Goal: Task Accomplishment & Management: Use online tool/utility

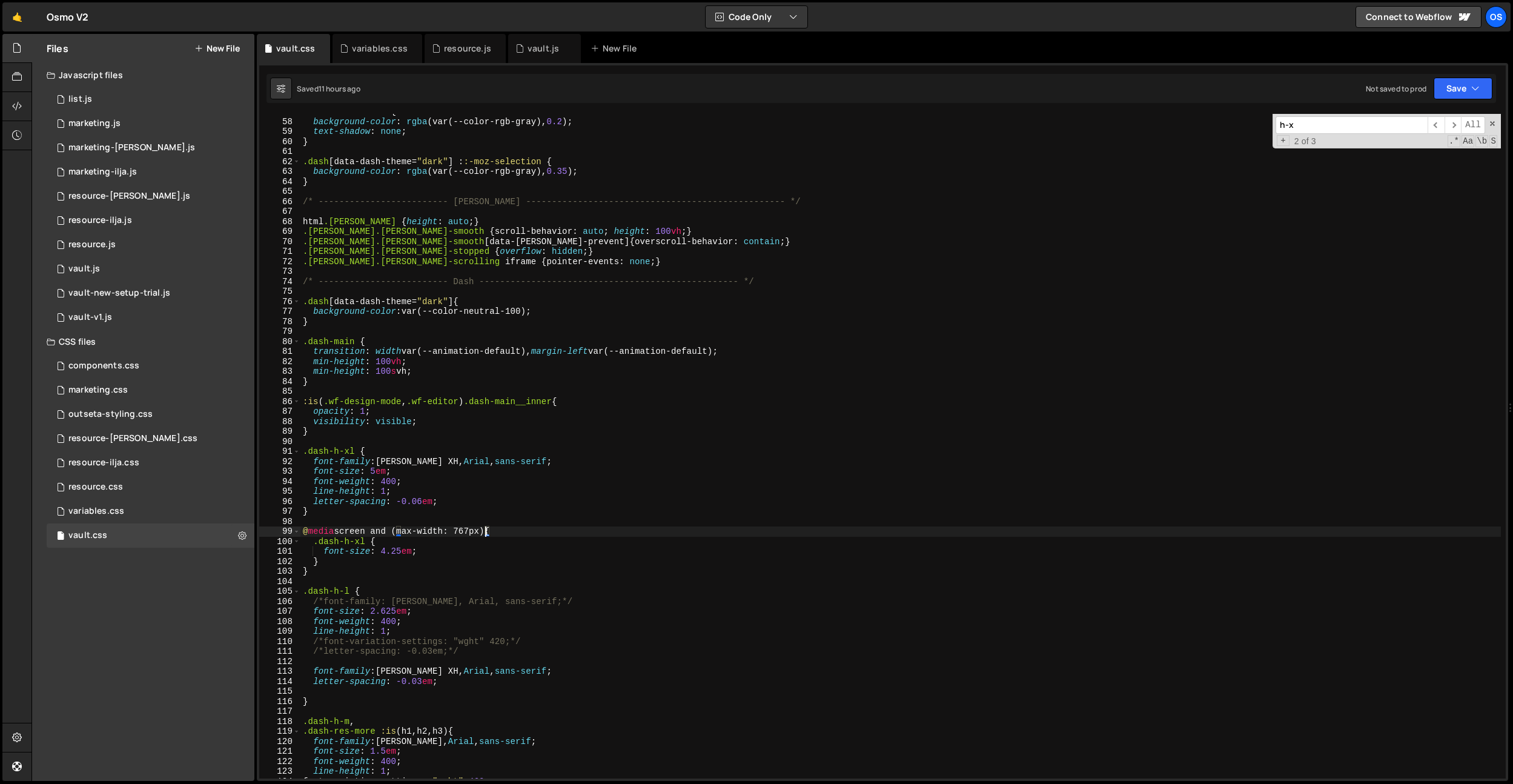
scroll to position [392, 0]
click at [110, 391] on div "marketing.css" at bounding box center [98, 389] width 59 height 11
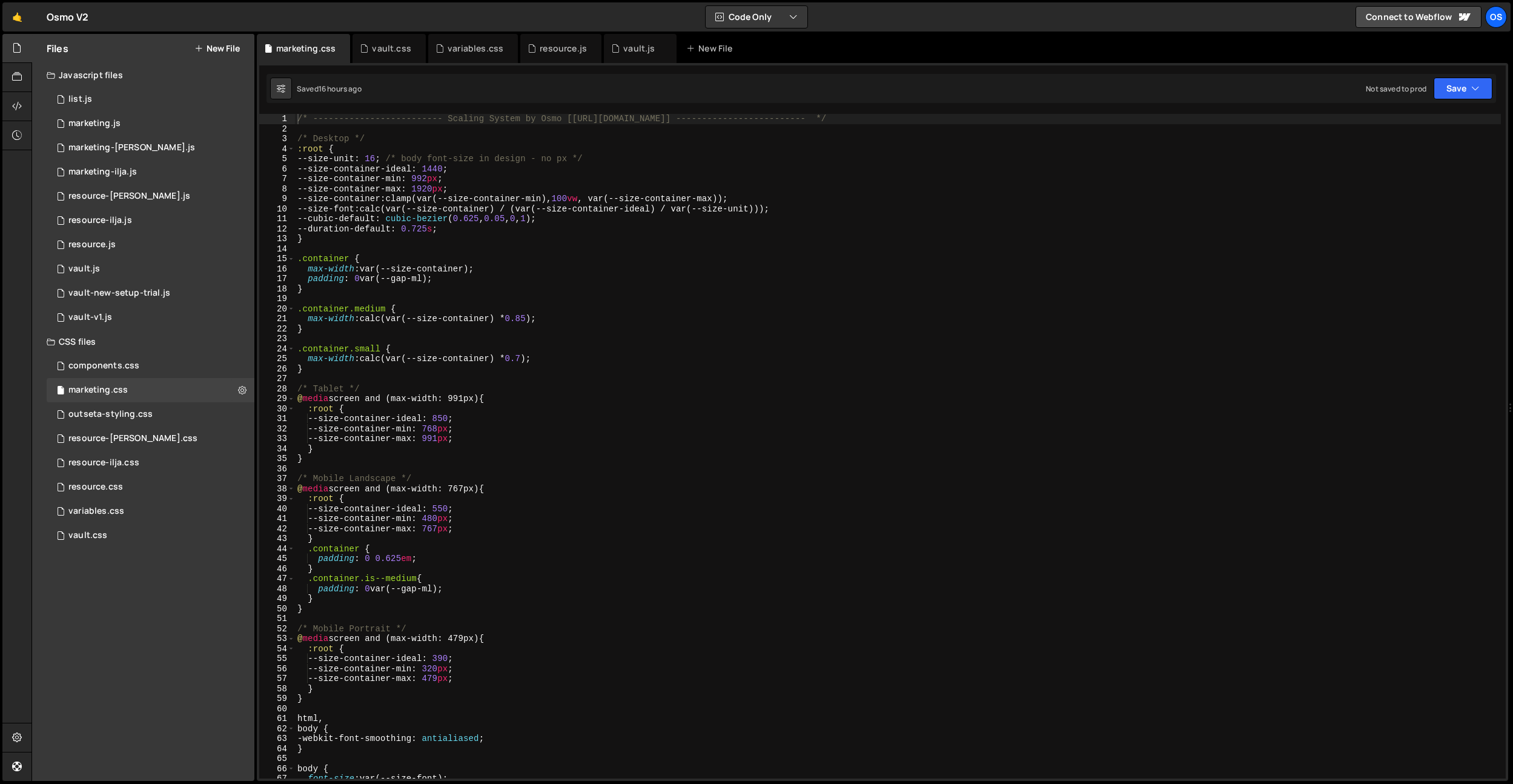
type textarea ".container.small {"
click at [566, 347] on div "/* ------------------------- Scaling System by Osmo [[URL][DOMAIN_NAME]] ------…" at bounding box center [898, 456] width 1206 height 685
type input "-"
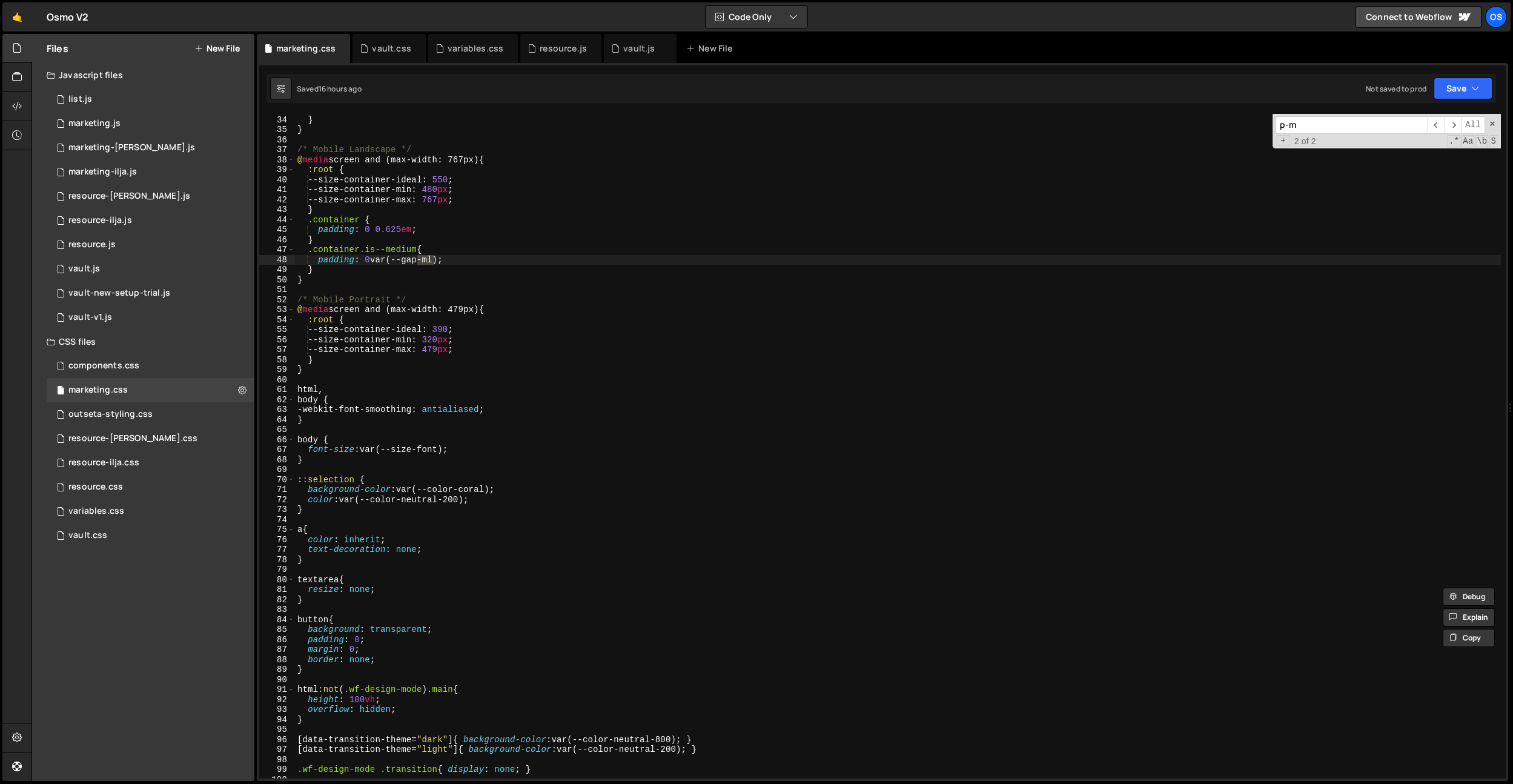
scroll to position [603, 0]
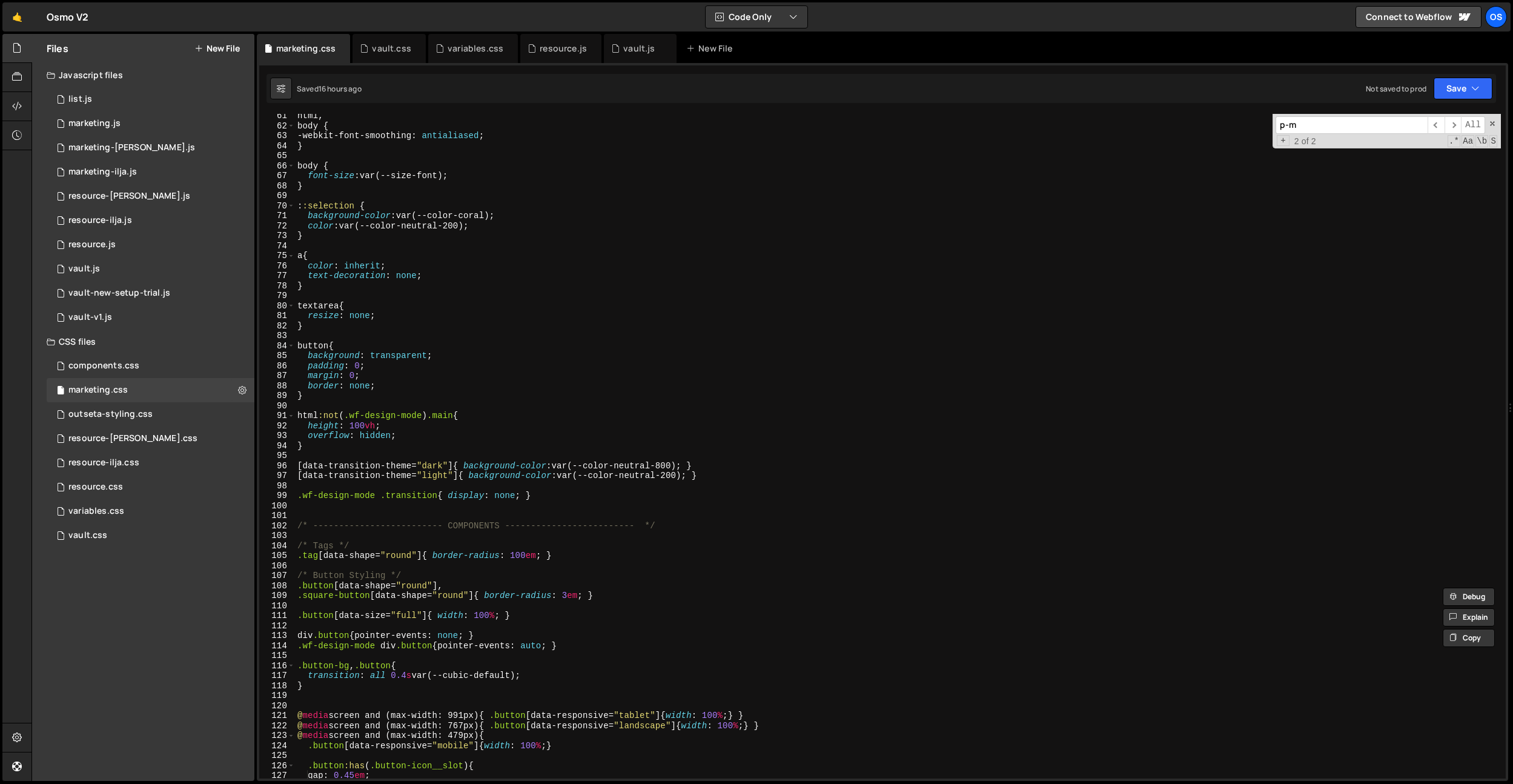
type input "p-m"
click at [569, 159] on div "html , body { -webkit-font-smoothing : antialiased ; } body { font-size : var(-…" at bounding box center [898, 453] width 1206 height 685
type input "-"
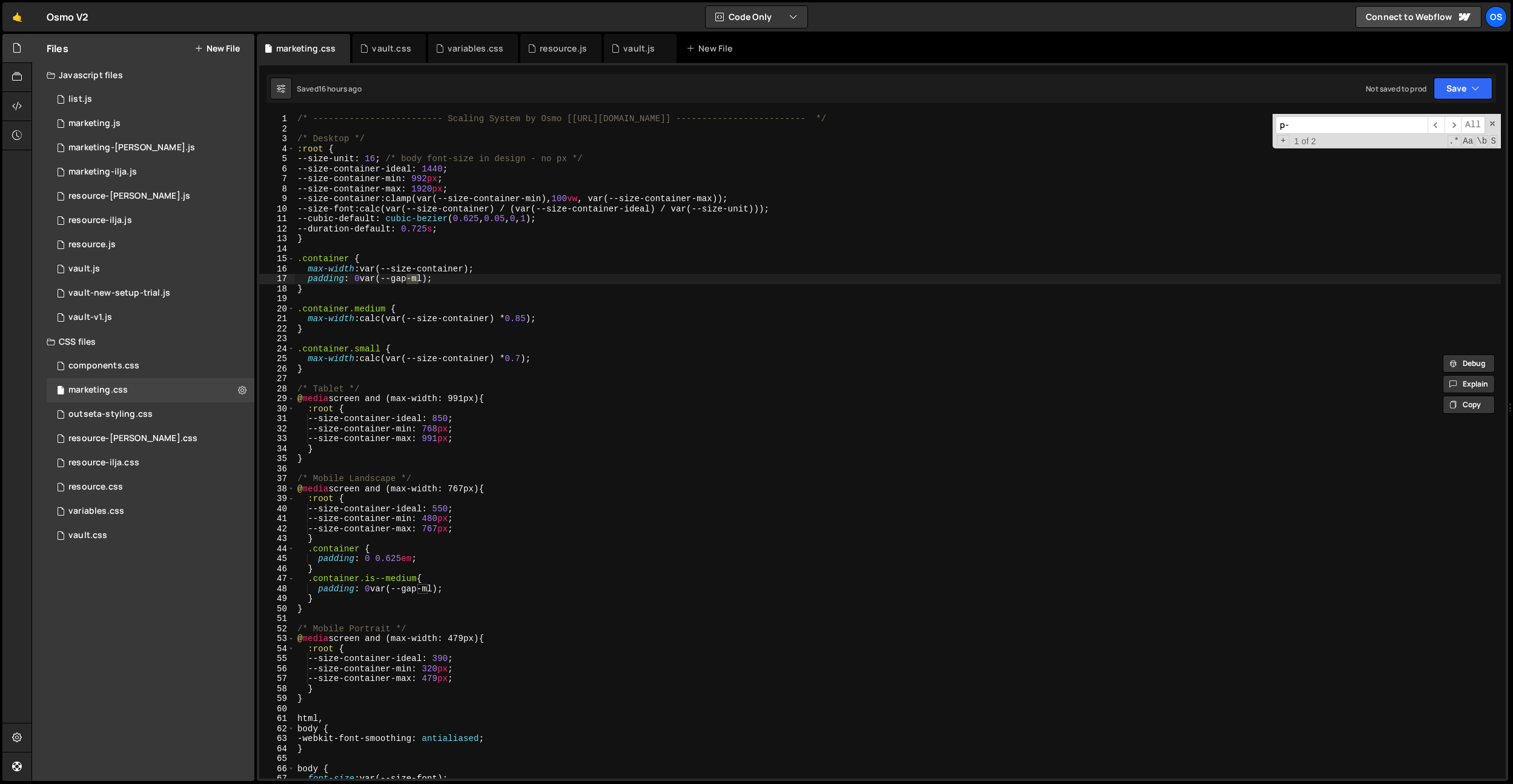
scroll to position [0, 0]
type input "p-r"
click at [575, 242] on div "/* ------------------------- Scaling System by Osmo [[URL][DOMAIN_NAME]] ------…" at bounding box center [898, 456] width 1206 height 685
click at [498, 270] on div "/* ------------------------- Scaling System by Osmo [[URL][DOMAIN_NAME]] ------…" at bounding box center [898, 456] width 1206 height 685
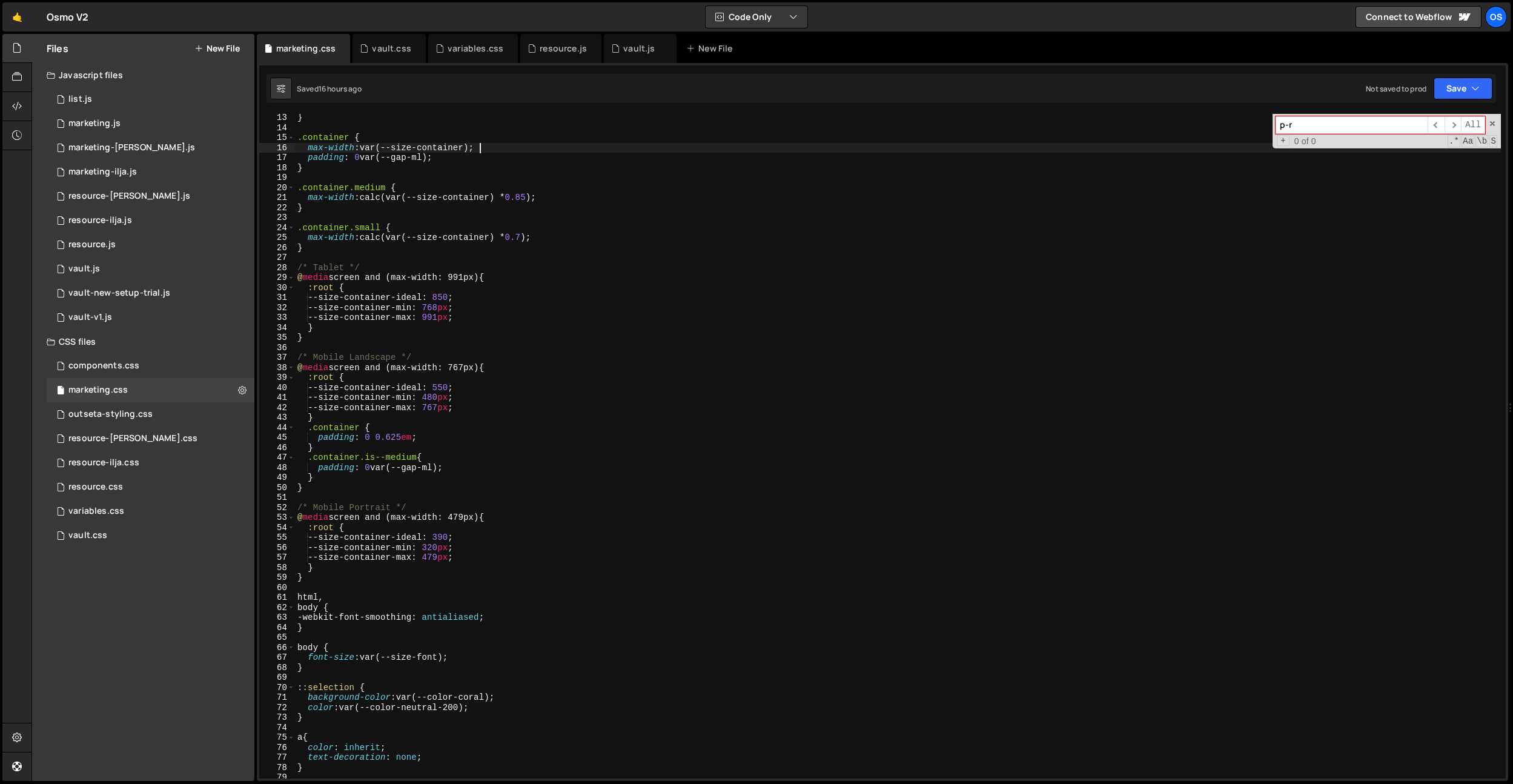
scroll to position [20, 0]
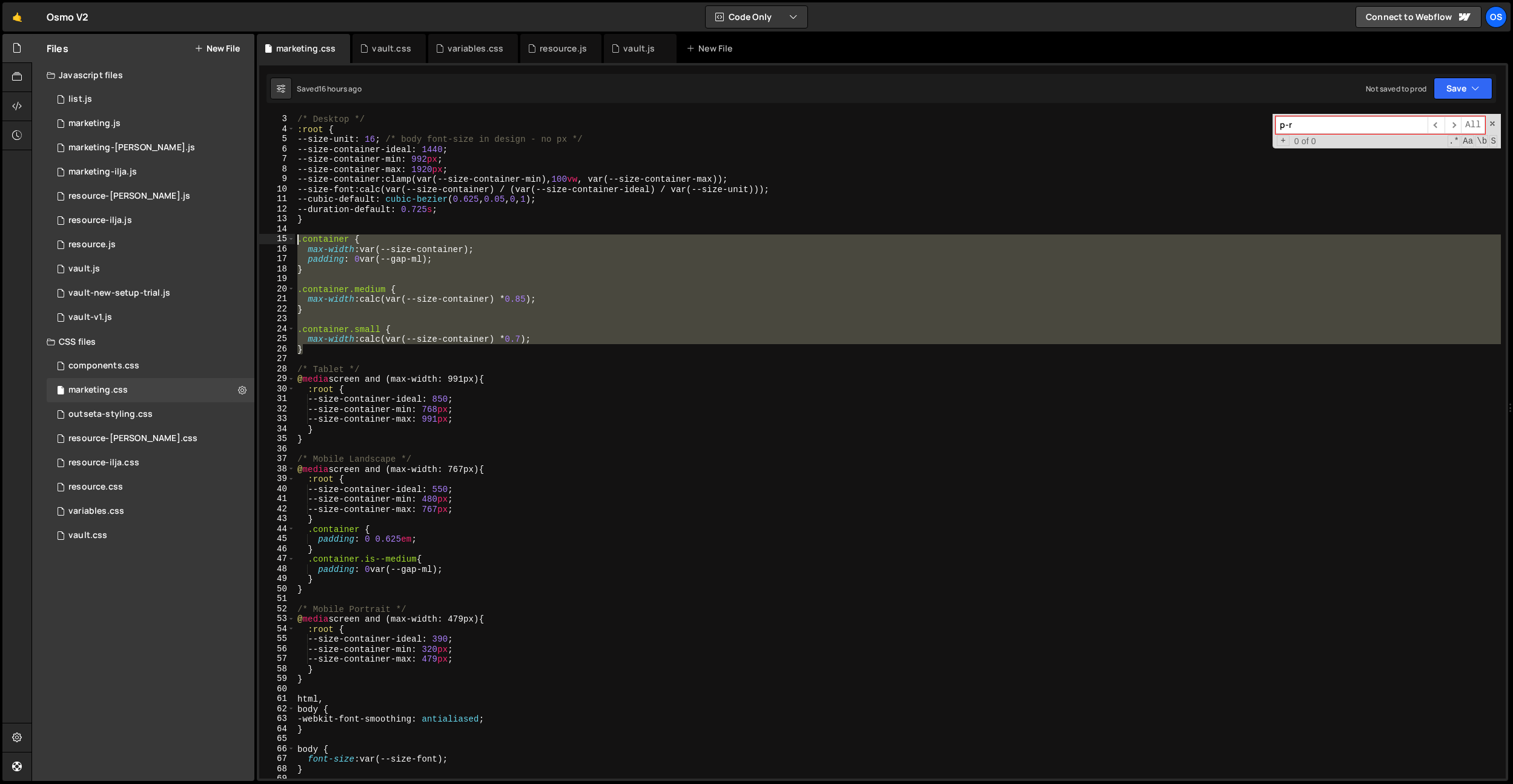
drag, startPoint x: 316, startPoint y: 344, endPoint x: 278, endPoint y: 236, distance: 114.5
click at [278, 236] on div "max-width: var(--size-container); 2 3 4 5 6 7 8 9 10 11 12 13 14 15 16 17 18 19…" at bounding box center [882, 446] width 1247 height 664
type textarea ".container { max-width: var(--size-container);"
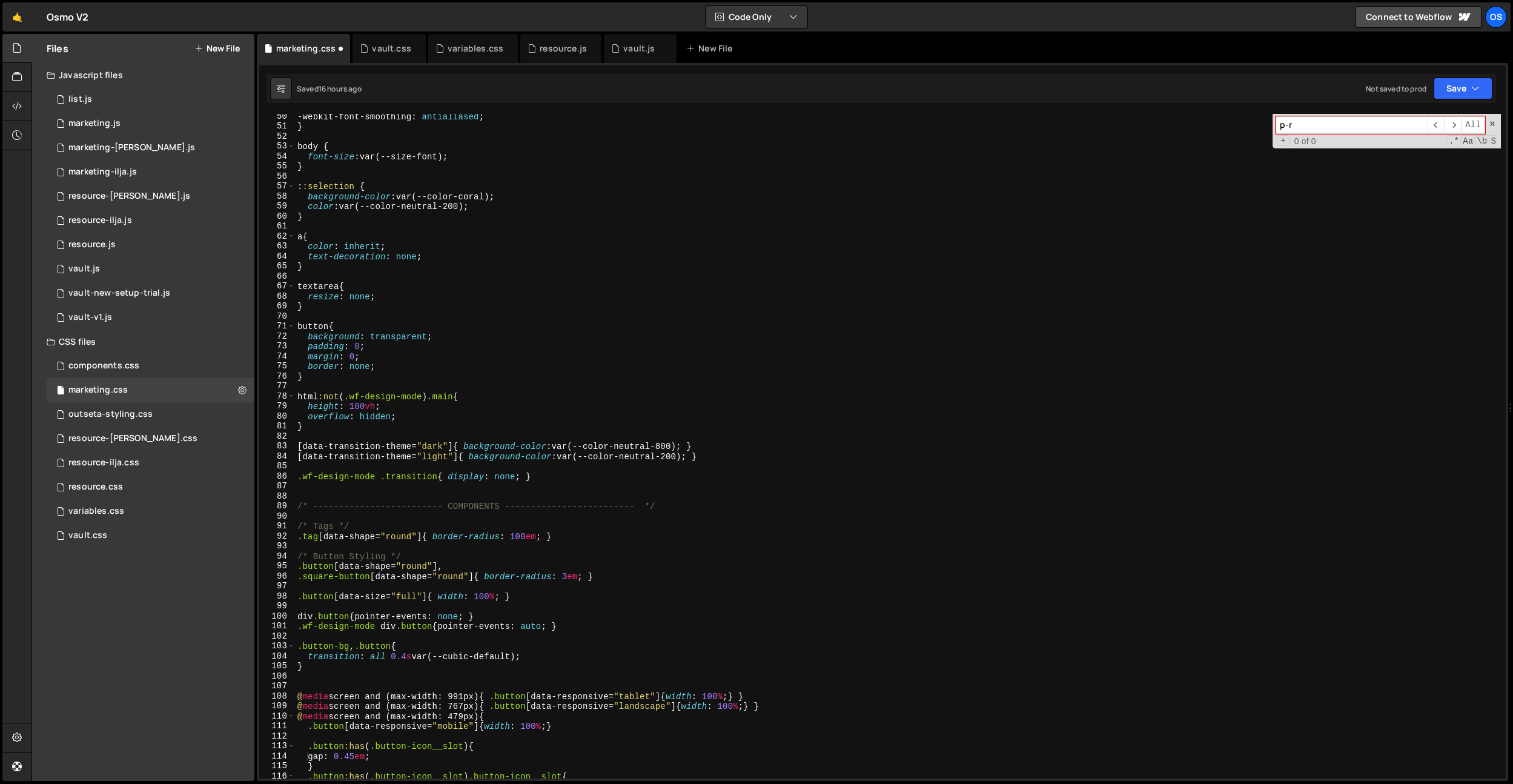
scroll to position [546, 0]
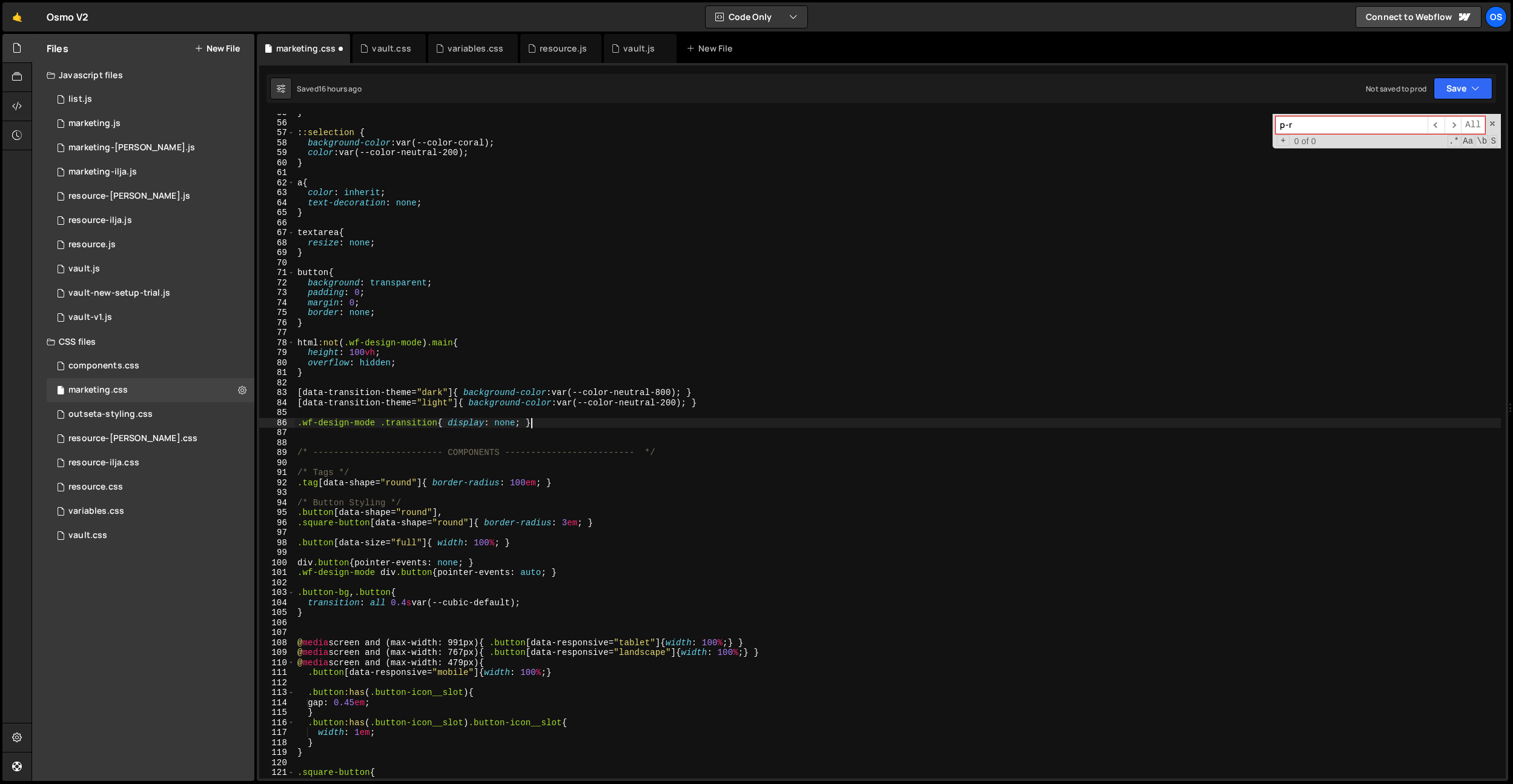
click at [548, 421] on div "} : :selection { background-color : var(--color-coral) ; color : var(--color-ne…" at bounding box center [898, 450] width 1206 height 685
type textarea ".wf-design-mode .transition{ display: none; }"
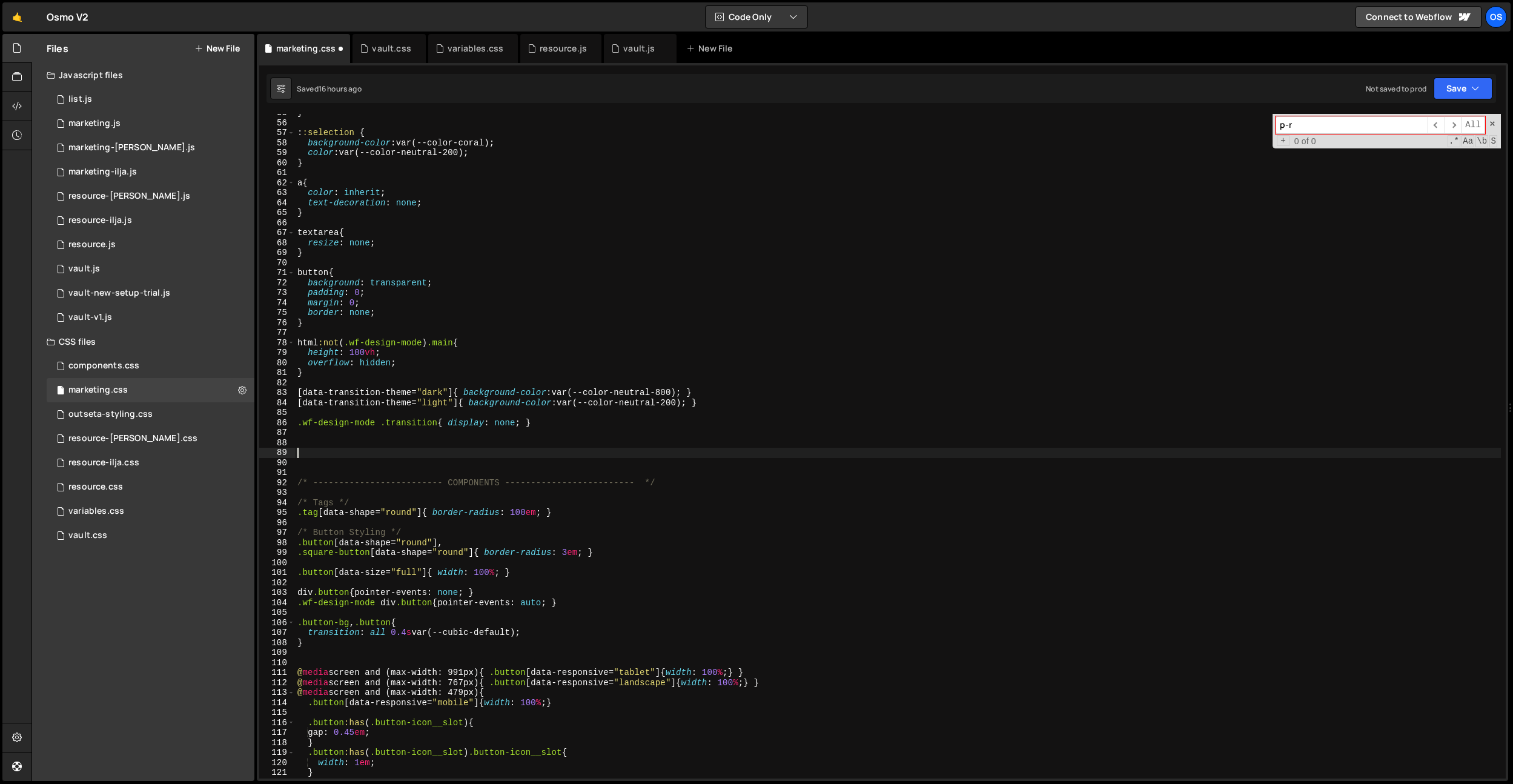
paste textarea "}"
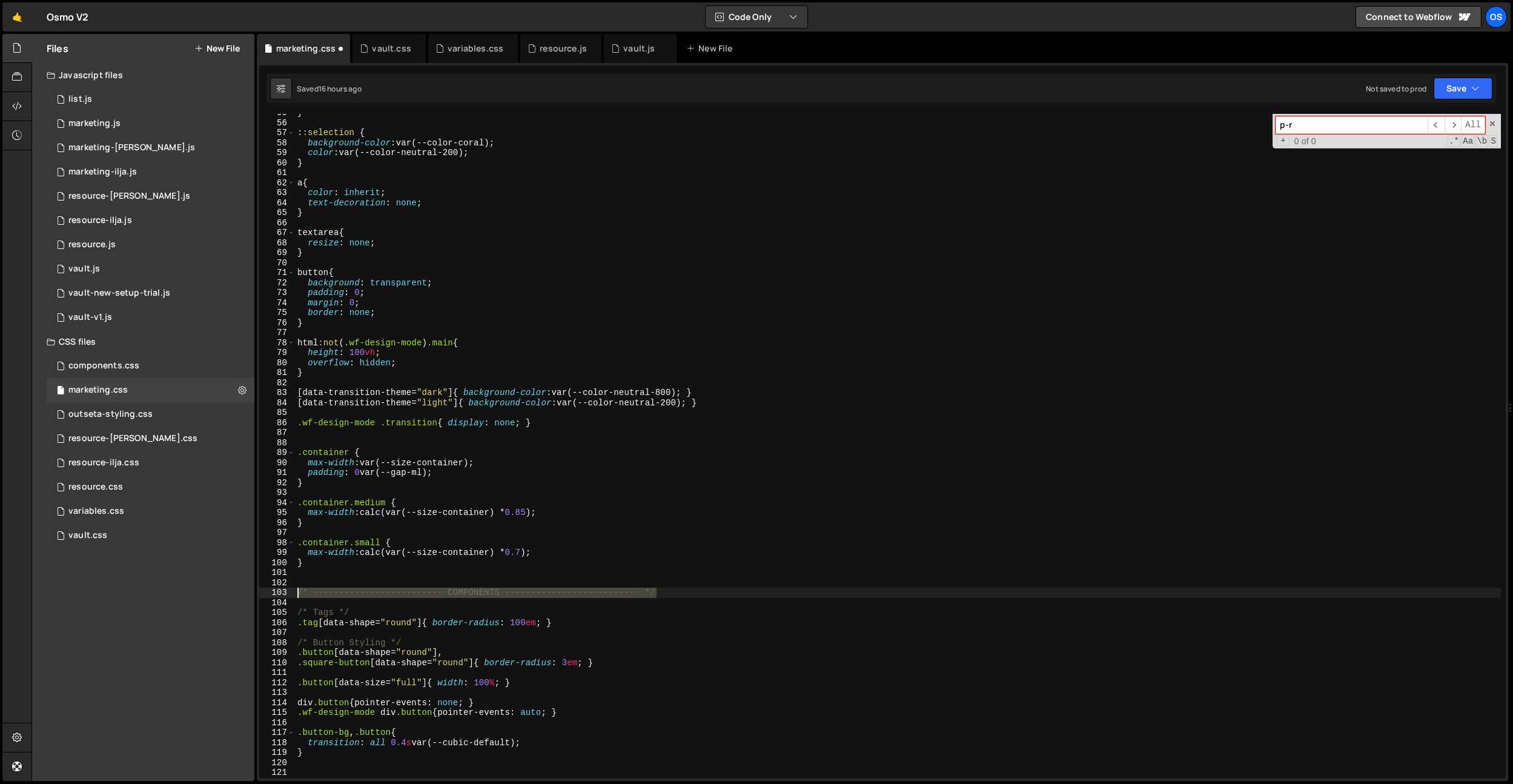
drag, startPoint x: 670, startPoint y: 590, endPoint x: 321, endPoint y: 473, distance: 368.1
click at [270, 583] on div "} 55 56 57 58 59 60 61 62 63 64 65 66 67 68 69 70 71 72 73 74 75 76 77 78 79 80…" at bounding box center [882, 446] width 1247 height 664
type textarea "/* ------------------------- COMPONENTS ------------------------- */"
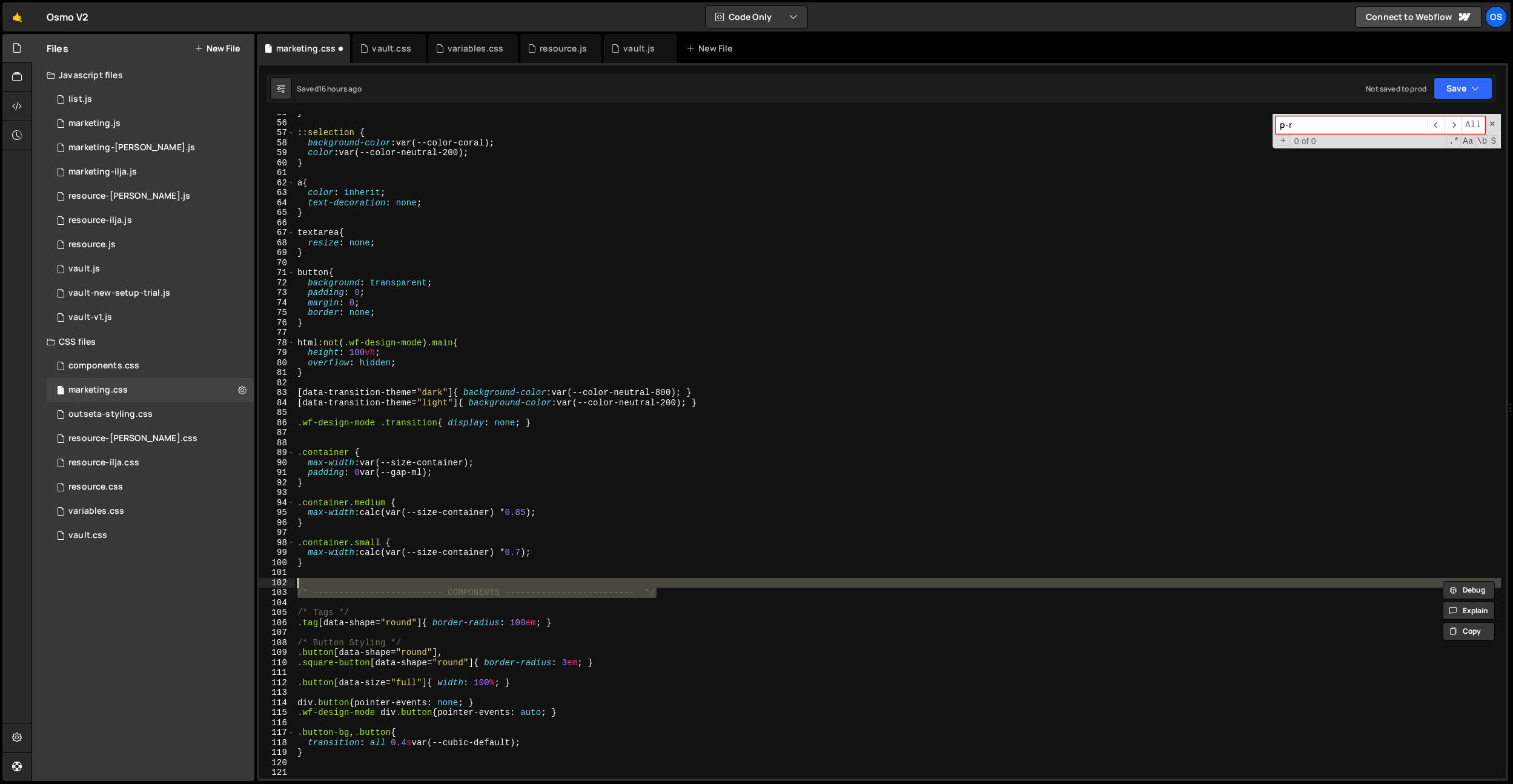
click at [321, 438] on div "} : :selection { background-color : var(--color-coral) ; color : var(--color-ne…" at bounding box center [898, 450] width 1206 height 685
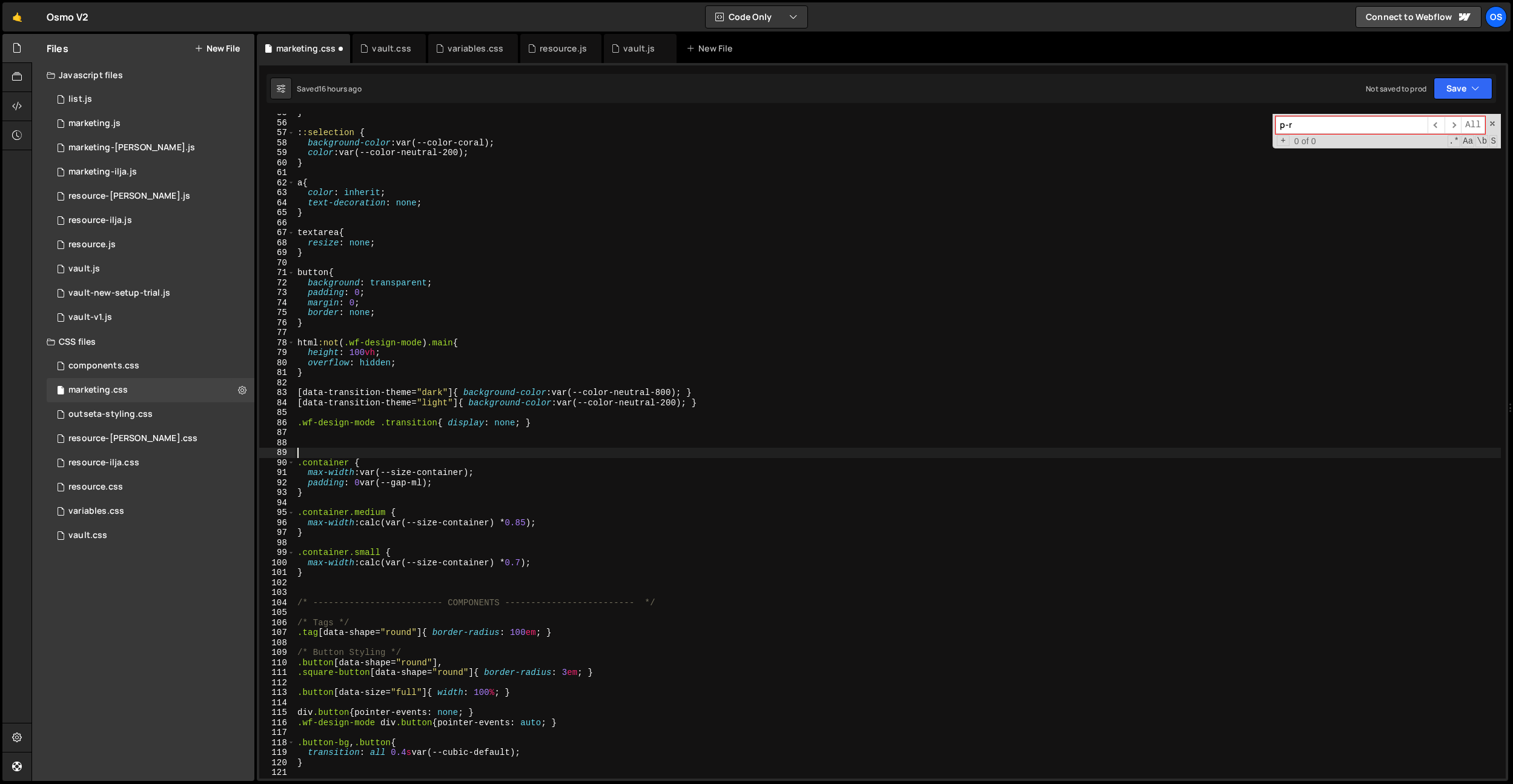
paste textarea "/* ------------------------- COMPONENTS ------------------------- */"
type textarea "/* ------------------------- COMPONENTS ------------------------- */"
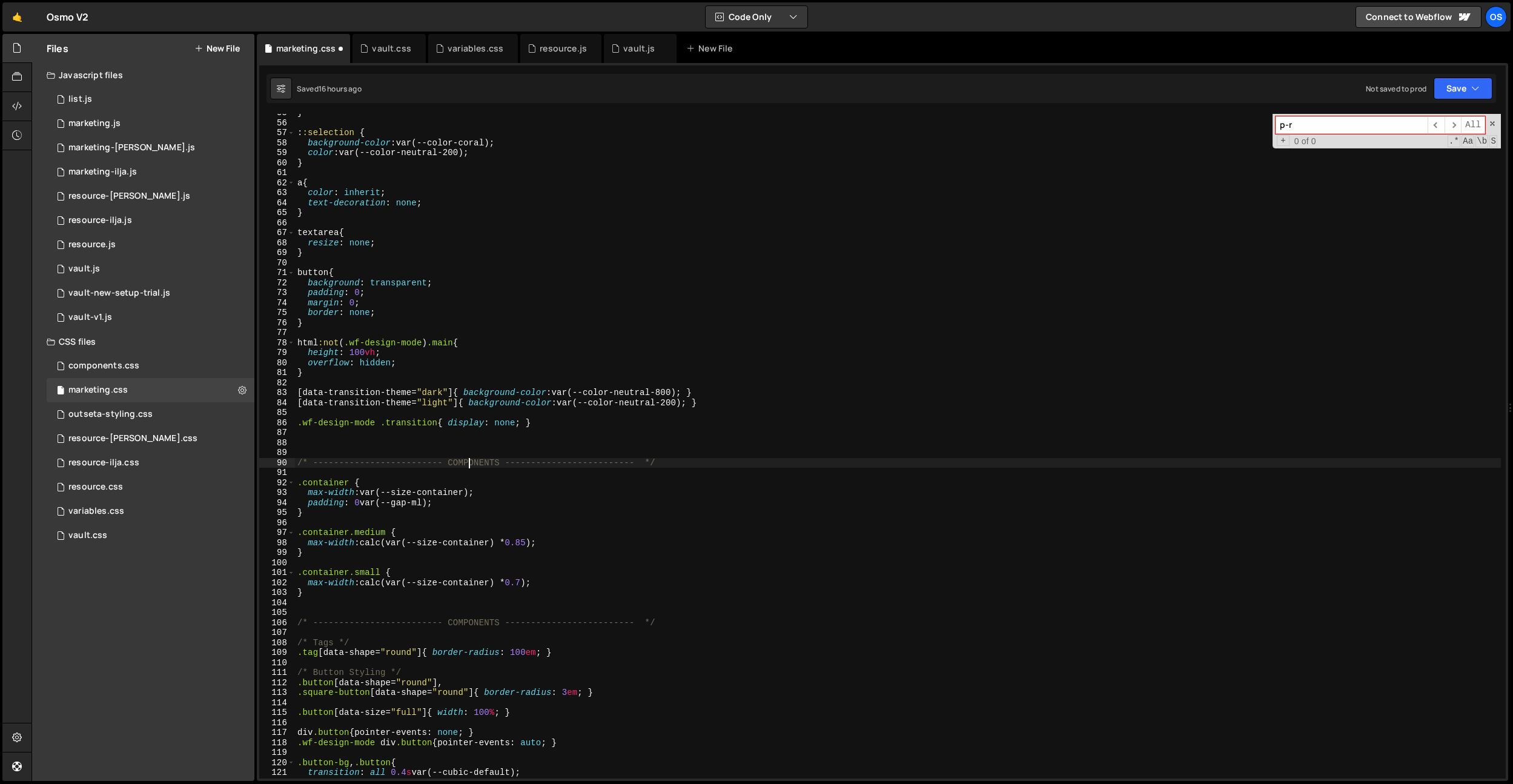
click at [468, 463] on div "} : :selection { background-color : var(--color-coral) ; color : var(--color-ne…" at bounding box center [898, 450] width 1206 height 685
type textarea "/* ------------------------- CONTAINER ------------------------- */"
click at [465, 451] on div "} : :selection { background-color : var(--color-coral) ; color : var(--color-ne…" at bounding box center [898, 450] width 1206 height 685
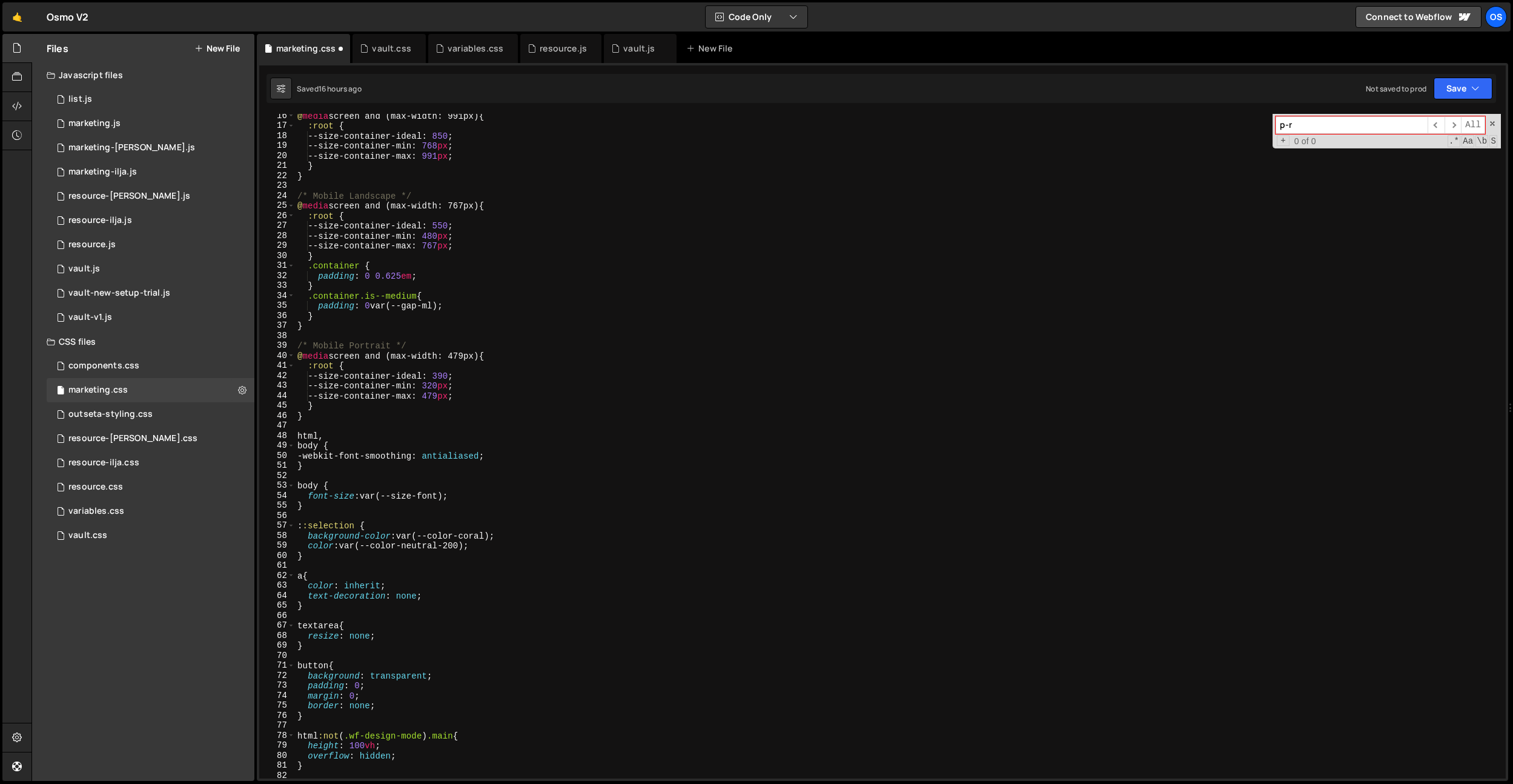
scroll to position [152, 0]
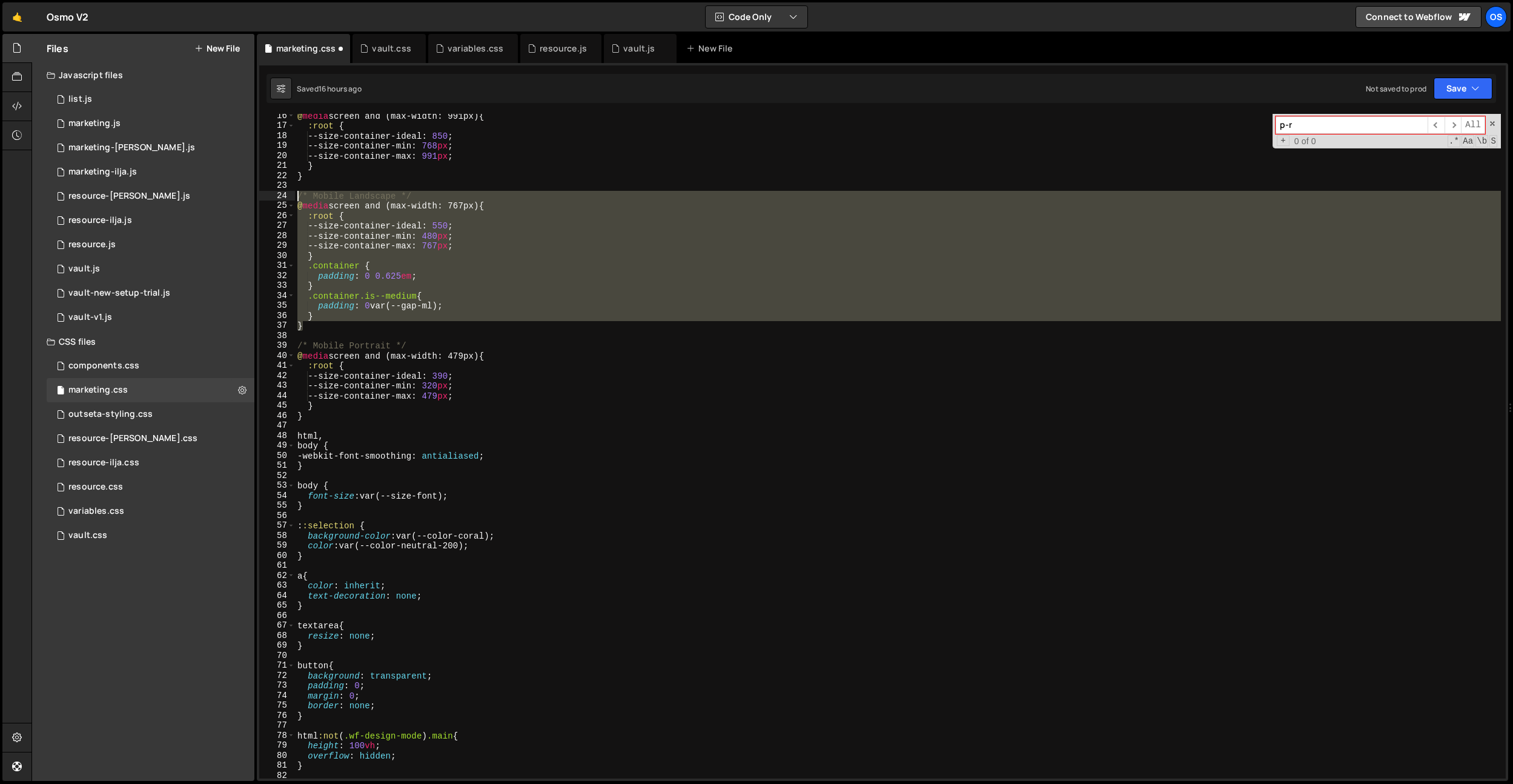
drag, startPoint x: 315, startPoint y: 329, endPoint x: 278, endPoint y: 199, distance: 135.2
click at [278, 199] on div "16 17 18 19 20 21 22 23 24 25 26 27 28 29 30 31 32 33 34 35 36 37 38 39 40 41 4…" at bounding box center [882, 446] width 1247 height 664
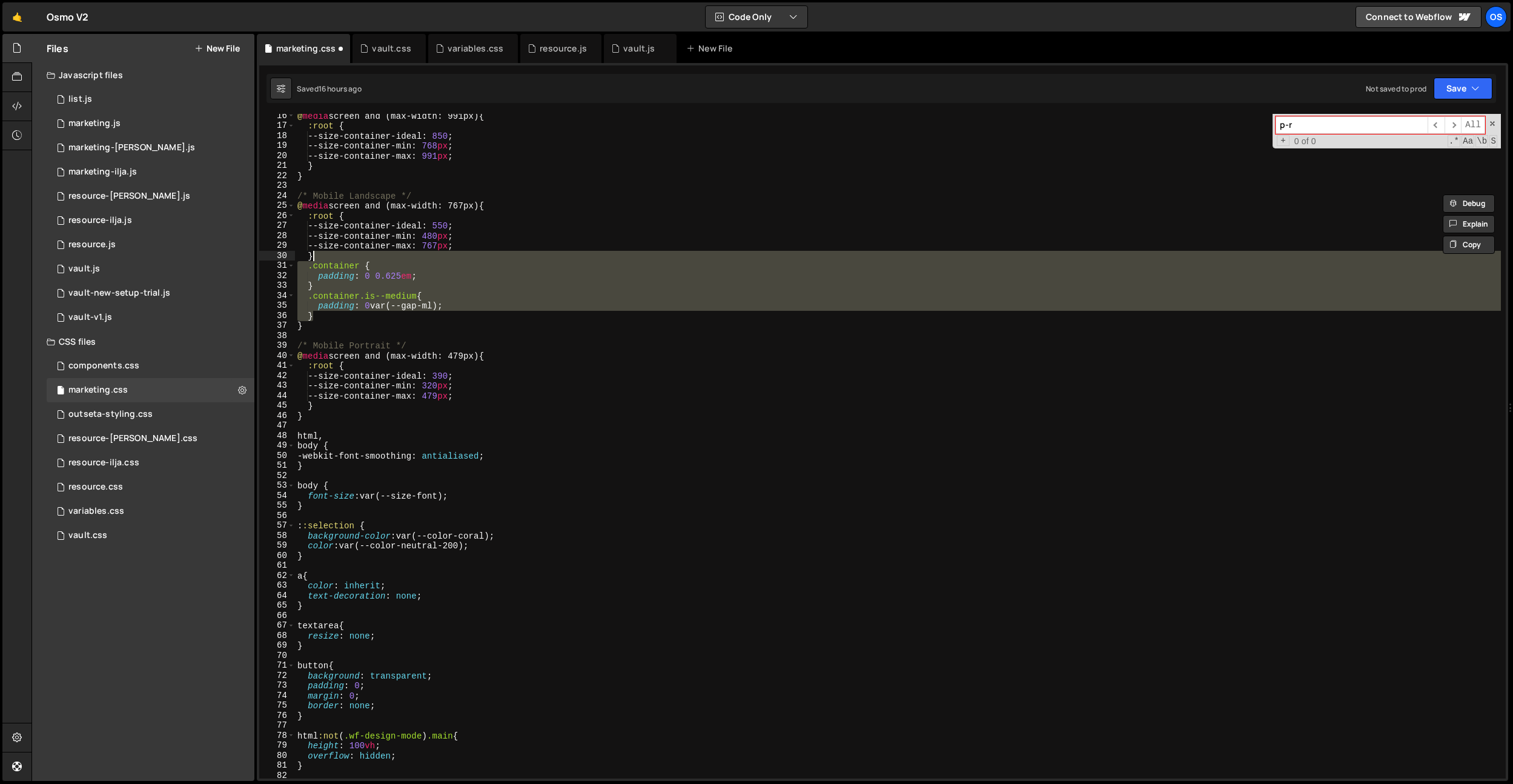
drag, startPoint x: 331, startPoint y: 313, endPoint x: 336, endPoint y: 252, distance: 61.2
click at [336, 252] on div "@ media screen and (max-width: 991px) { :root { --size-container-ideal : 850 ; …" at bounding box center [898, 453] width 1206 height 685
type textarea "}"
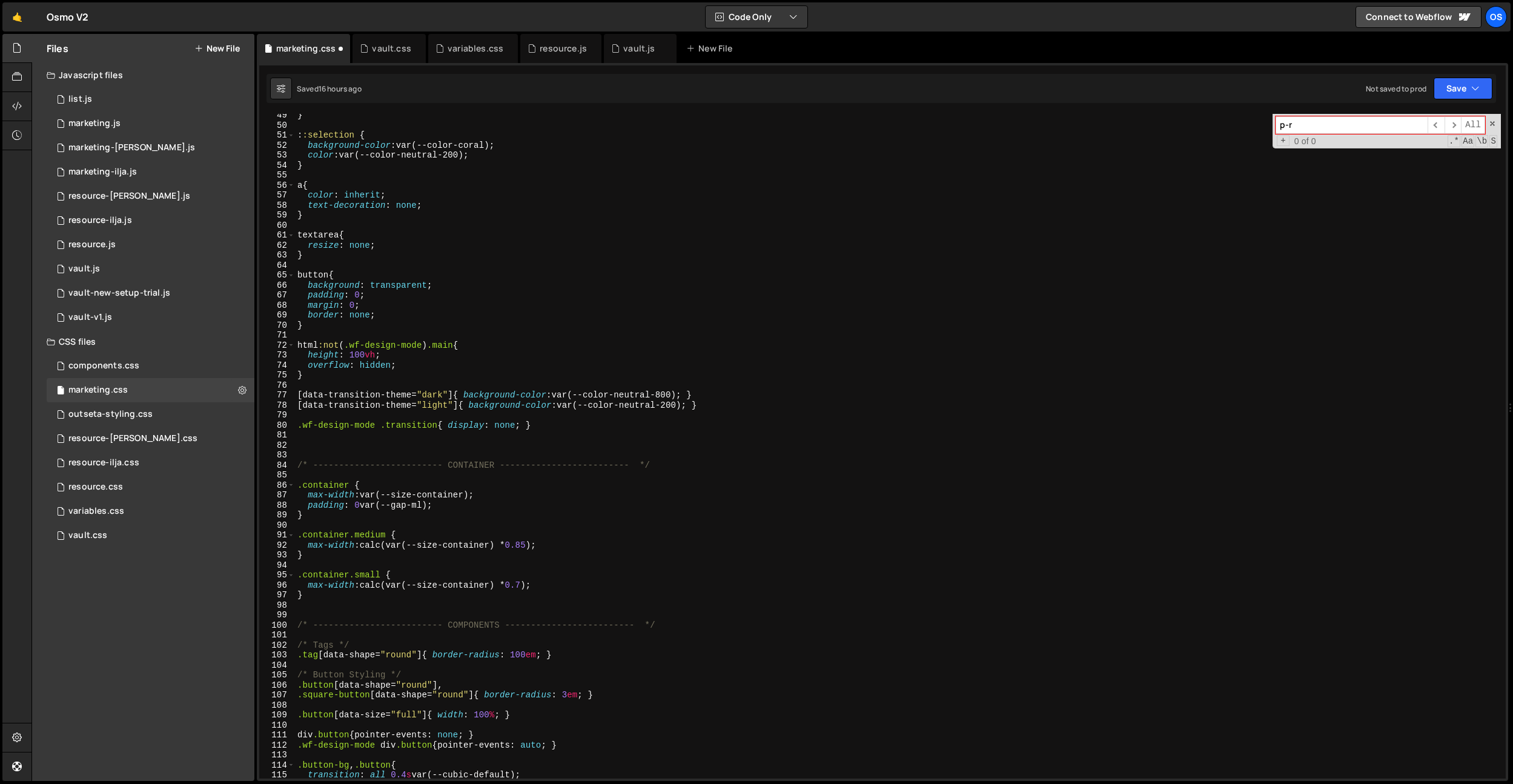
scroll to position [484, 0]
click at [329, 445] on div "} : :selection { background-color : var(--color-coral) ; color : var(--color-ne…" at bounding box center [898, 453] width 1206 height 685
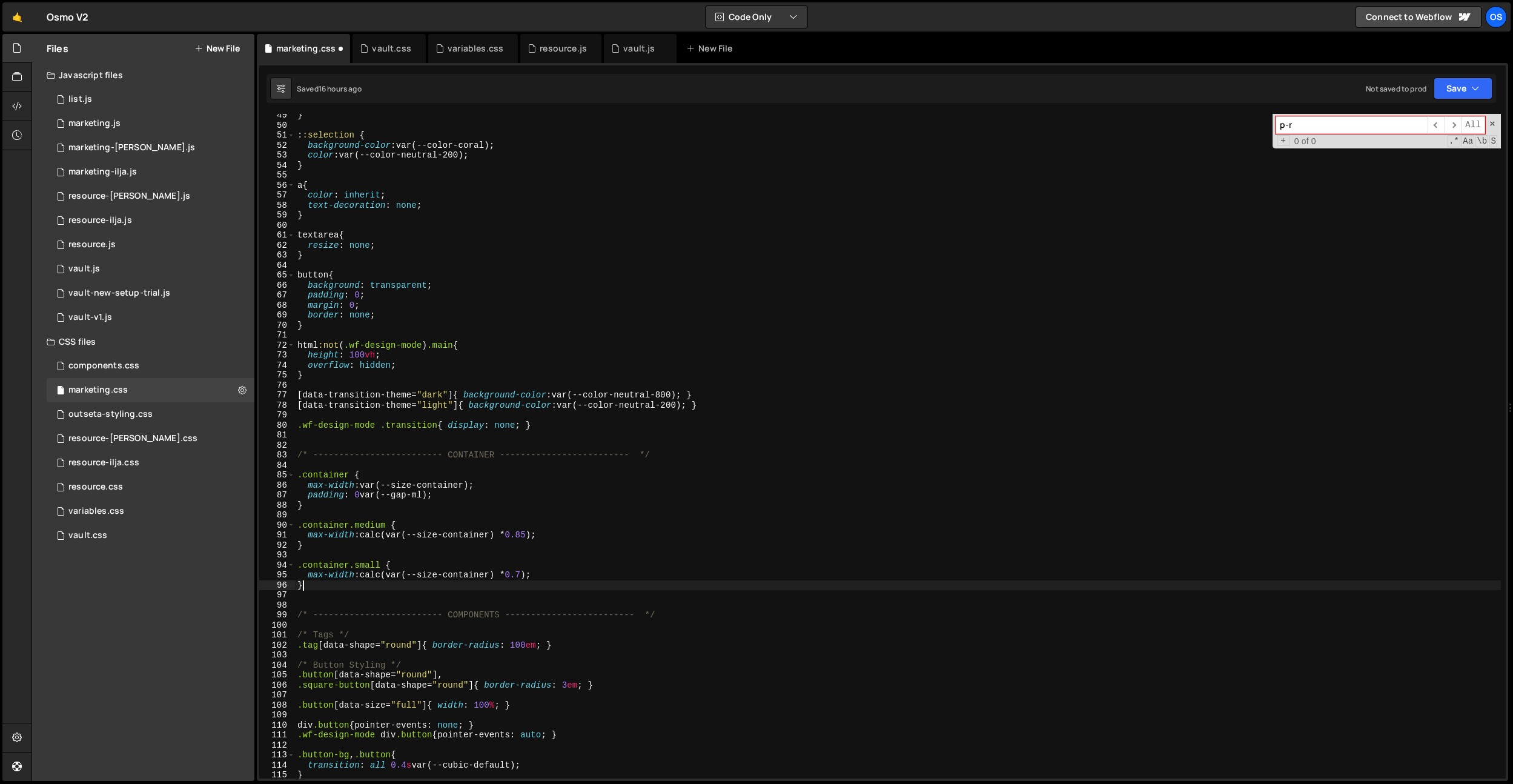
click at [333, 585] on div "} : :selection { background-color : var(--color-coral) ; color : var(--color-ne…" at bounding box center [898, 453] width 1206 height 685
type textarea "}"
paste textarea "}"
type textarea "}"
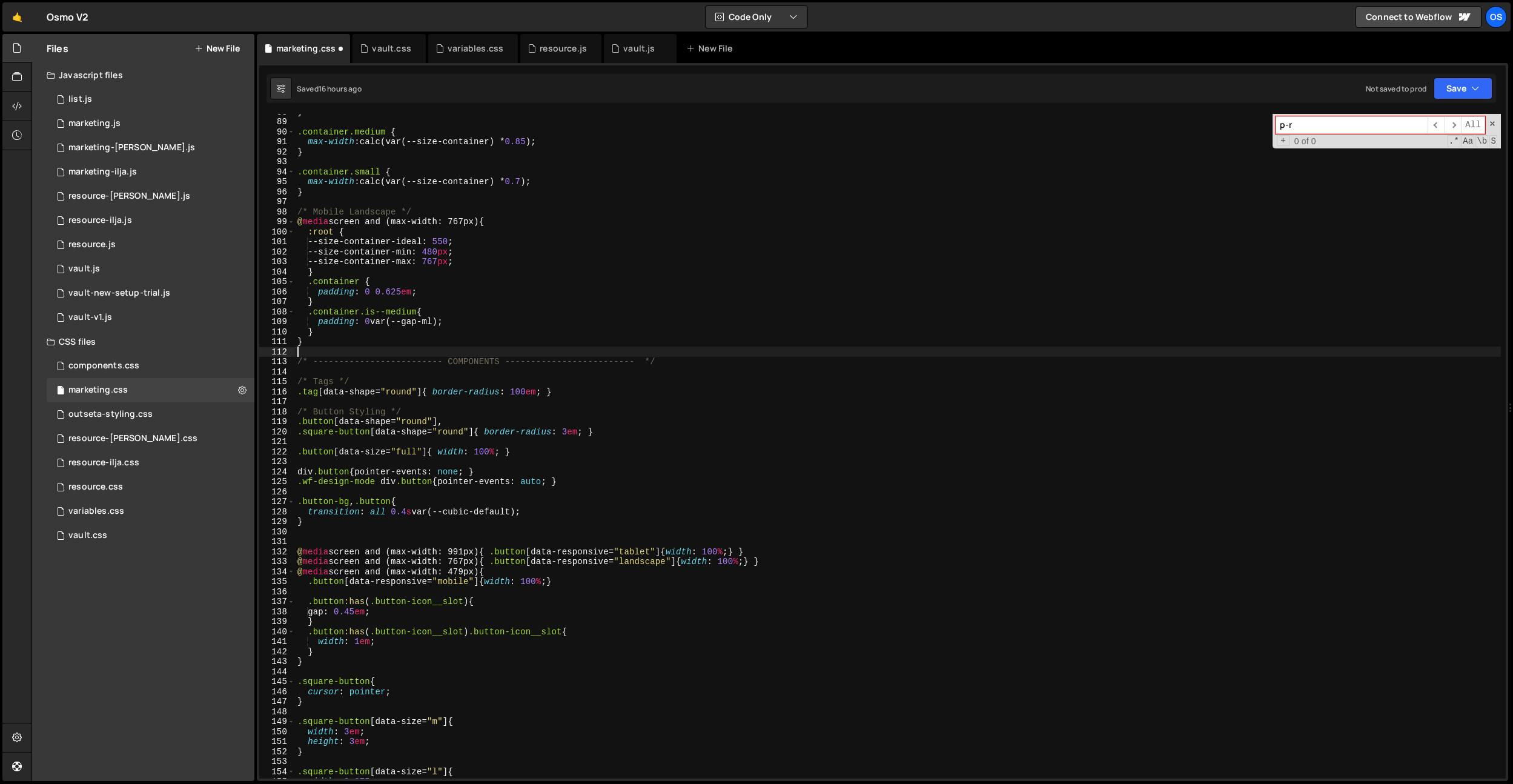
scroll to position [757, 0]
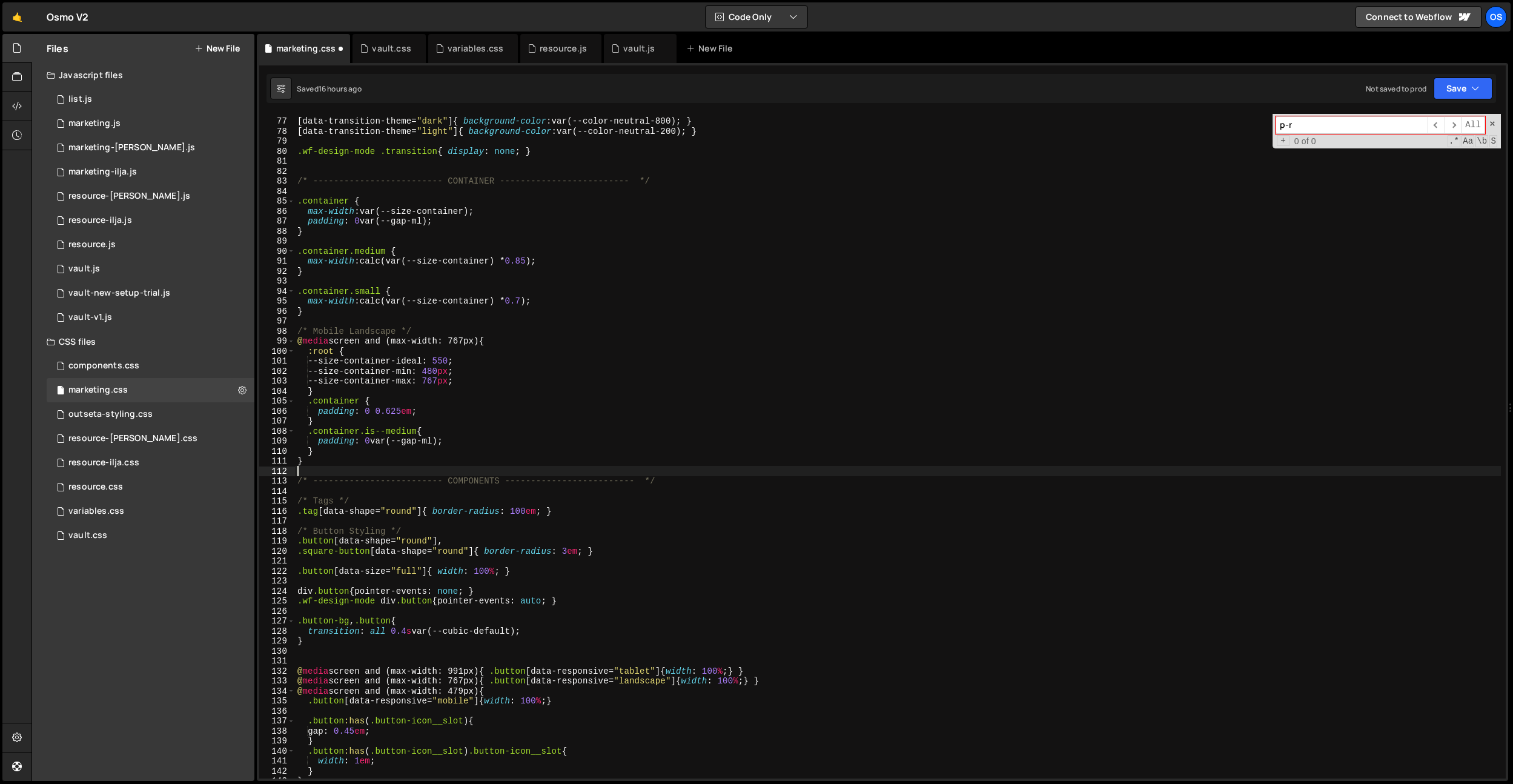
click at [355, 249] on div "[ data-transition-theme = " dark " ] { background-color : var(--color-neutral-8…" at bounding box center [898, 448] width 1206 height 685
click at [394, 223] on div "[ data-transition-theme = " dark " ] { background-color : var(--color-neutral-8…" at bounding box center [898, 448] width 1206 height 685
click at [355, 290] on div "[ data-transition-theme = " dark " ] { background-color : var(--color-neutral-8…" at bounding box center [898, 448] width 1206 height 685
drag, startPoint x: 417, startPoint y: 273, endPoint x: 452, endPoint y: 292, distance: 39.8
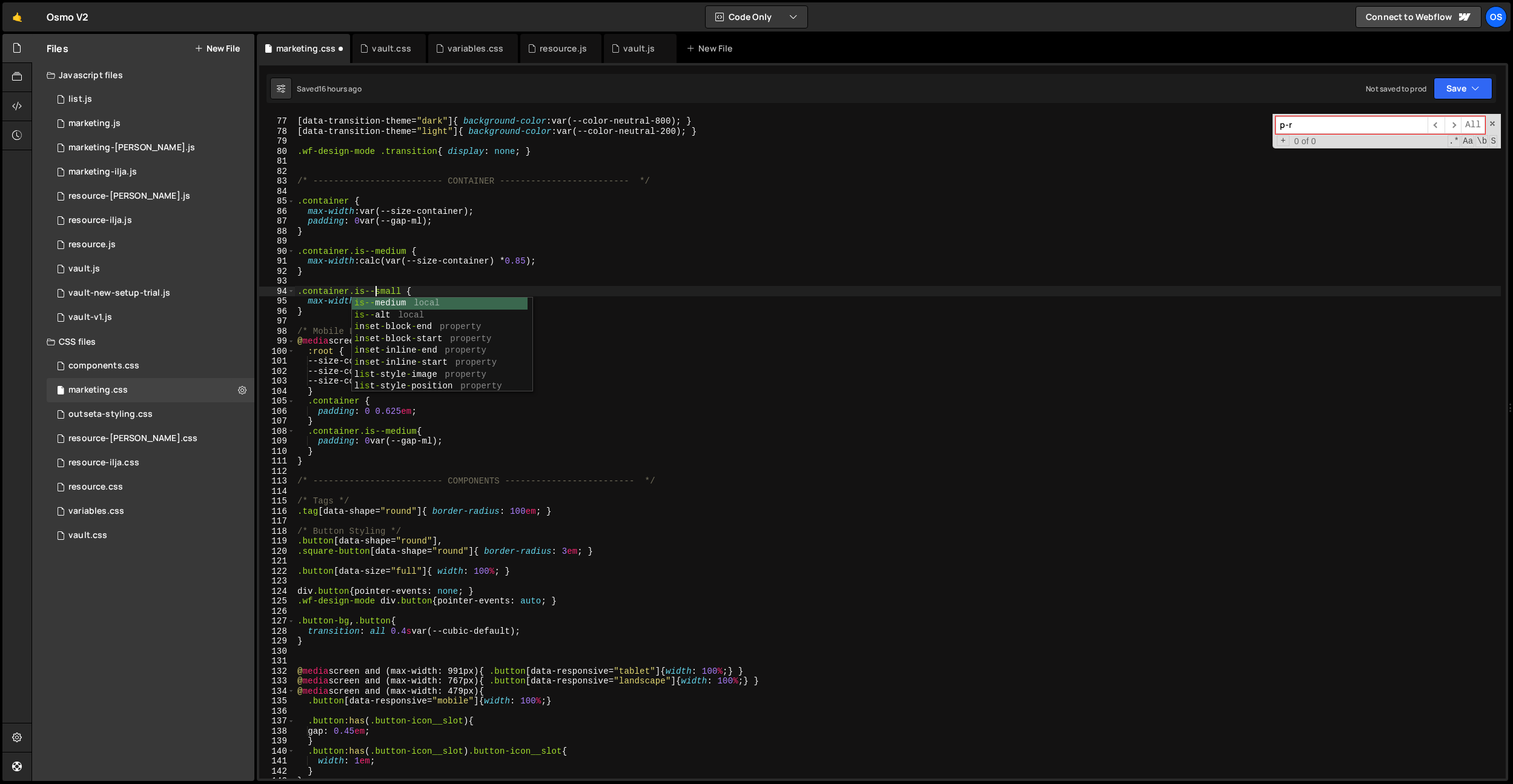
click at [417, 273] on div "[ data-transition-theme = " dark " ] { background-color : var(--color-neutral-8…" at bounding box center [898, 448] width 1206 height 685
click at [378, 436] on div "[ data-transition-theme = " dark " ] { background-color : var(--color-neutral-8…" at bounding box center [898, 448] width 1206 height 685
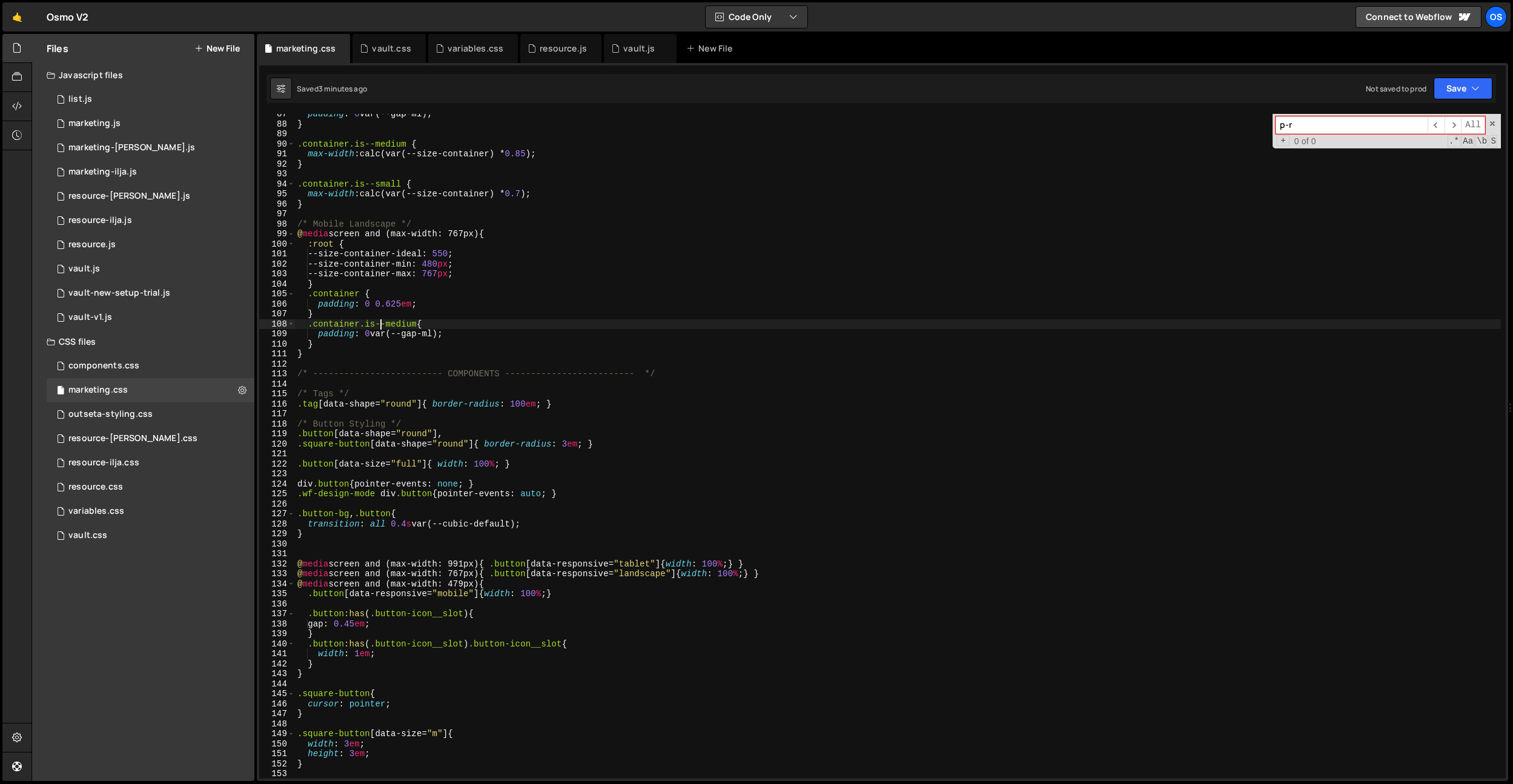
scroll to position [865, 0]
drag, startPoint x: 672, startPoint y: 375, endPoint x: 247, endPoint y: 369, distance: 425.0
click at [247, 369] on div "Files New File Javascript files 0 list.js 0 0 marketing.js 0 0 marketing-[PERSO…" at bounding box center [772, 408] width 1482 height 748
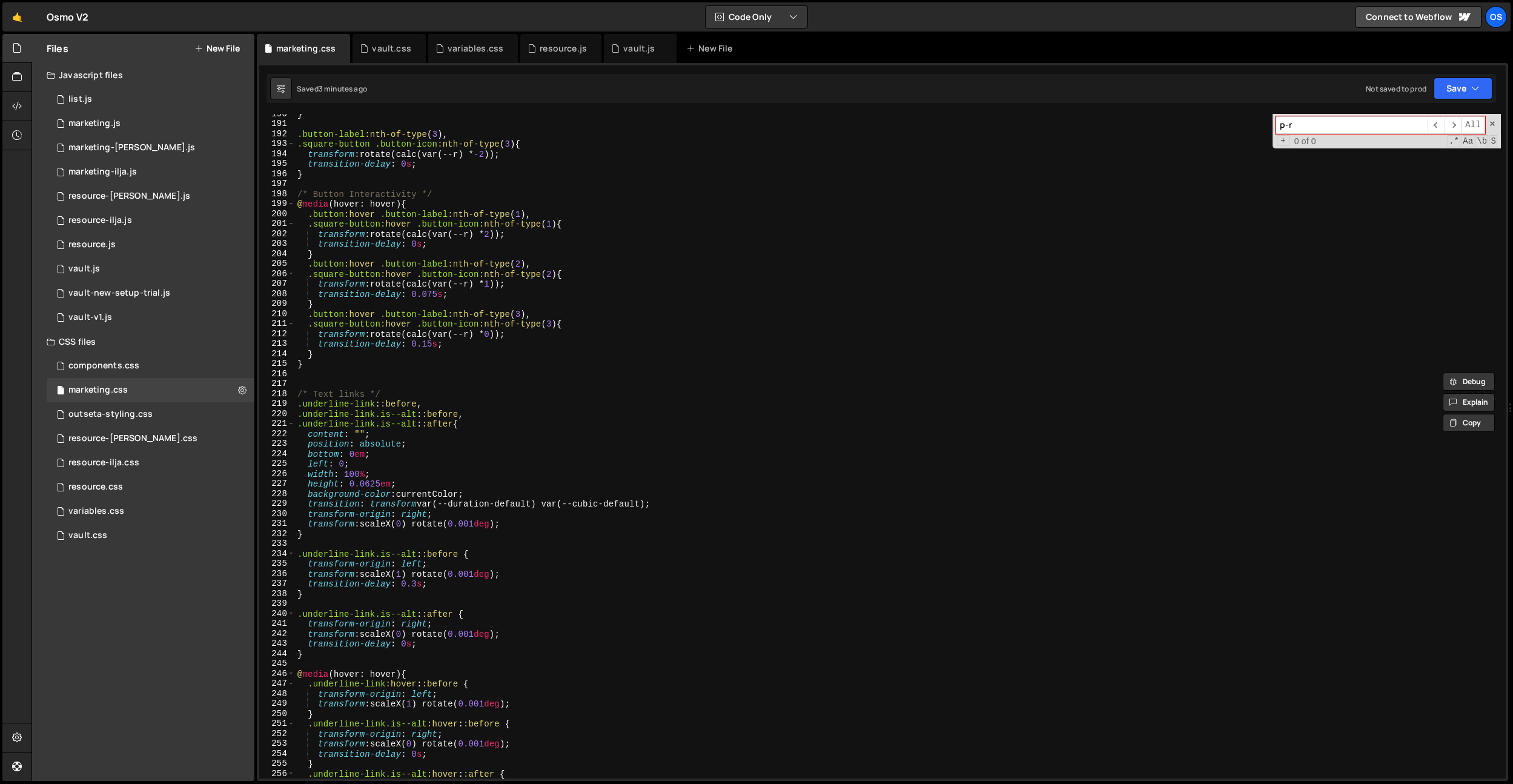
scroll to position [2216, 0]
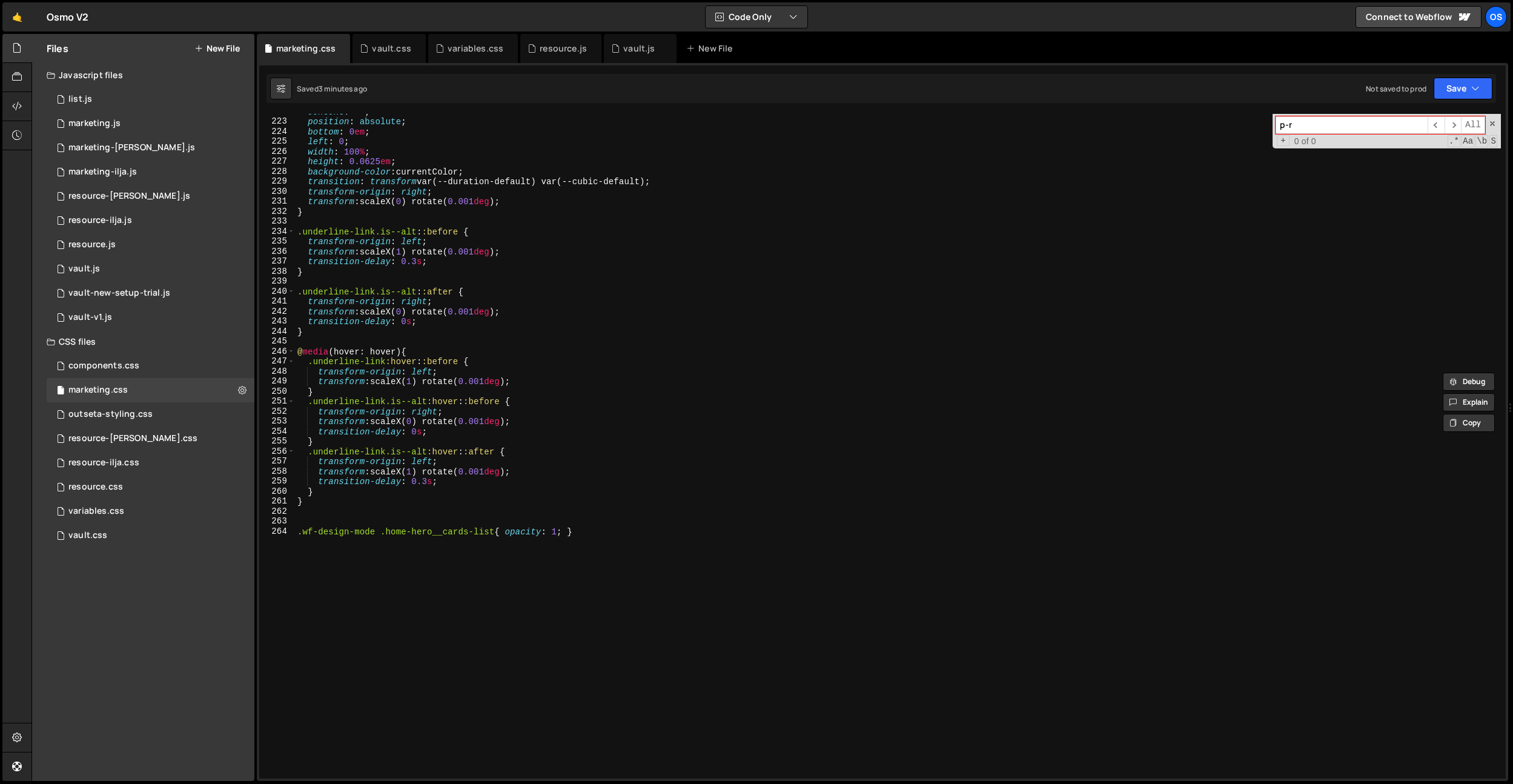
drag, startPoint x: 376, startPoint y: 502, endPoint x: 373, endPoint y: 513, distance: 11.4
click at [376, 503] on div "content : " " ; position : absolute ; bottom : 0 em ; left : 0 ; width : 100 % …" at bounding box center [898, 449] width 1206 height 685
type textarea "}"
click at [371, 514] on div "content : " " ; position : absolute ; bottom : 0 em ; left : 0 ; width : 100 % …" at bounding box center [898, 449] width 1206 height 685
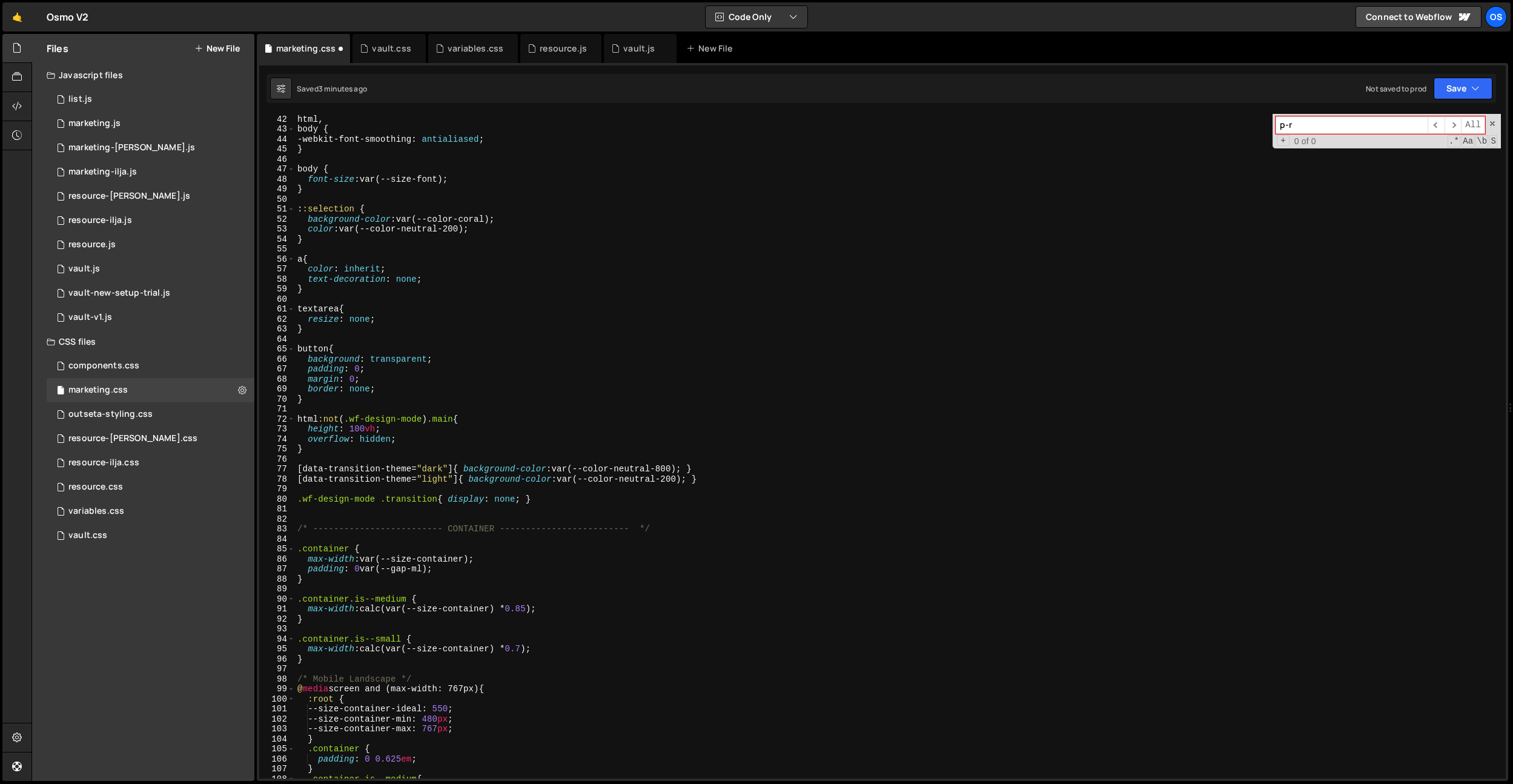
scroll to position [541, 0]
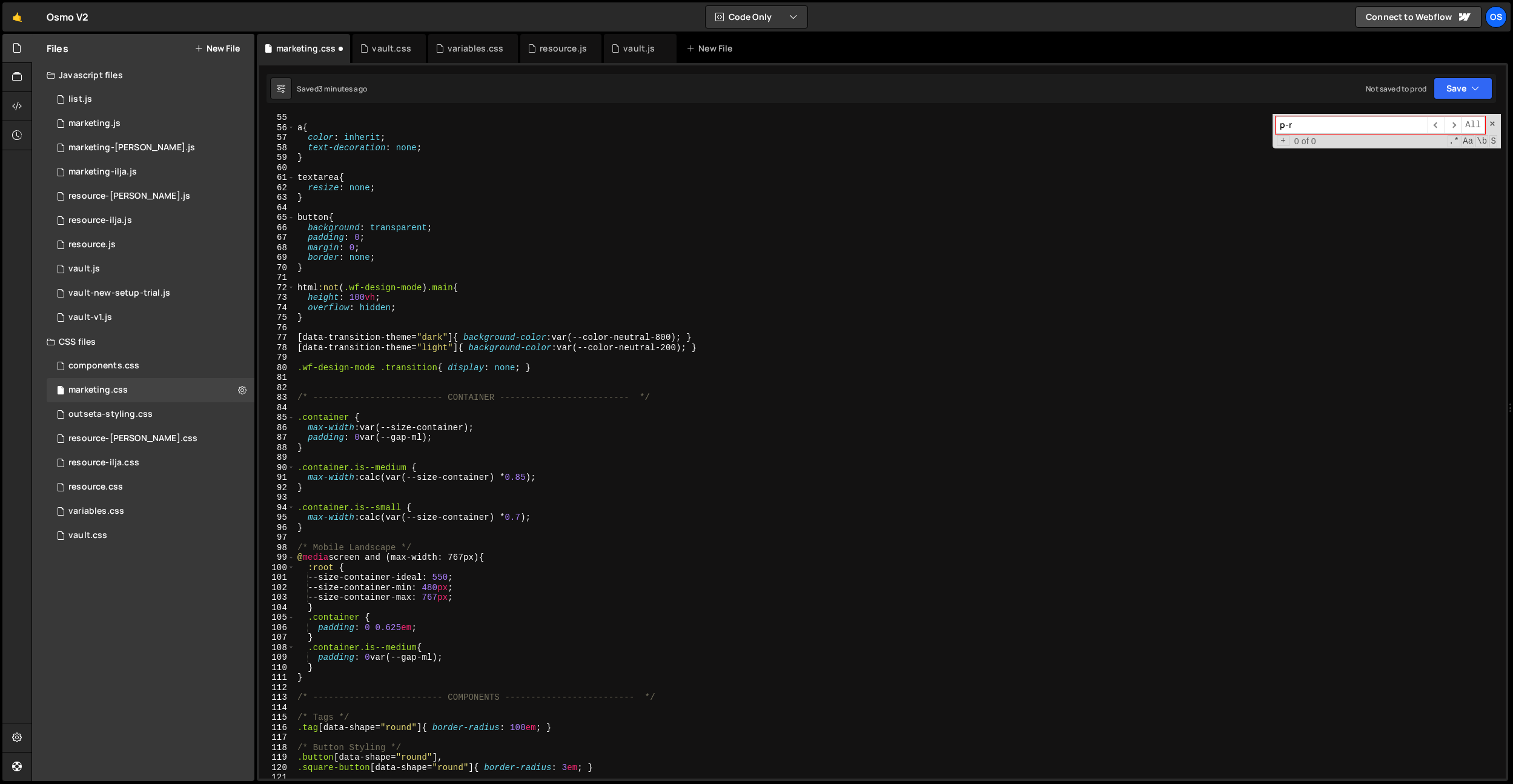
click at [572, 373] on div "a { color : inherit ; text-decoration : none ; } textarea { resize : none ; } b…" at bounding box center [898, 455] width 1206 height 685
click at [570, 369] on div "a { color : inherit ; text-decoration : none ; } textarea { resize : none ; } b…" at bounding box center [898, 454] width 1206 height 685
type textarea ".wf-design-mode .transition{ display: none; }"
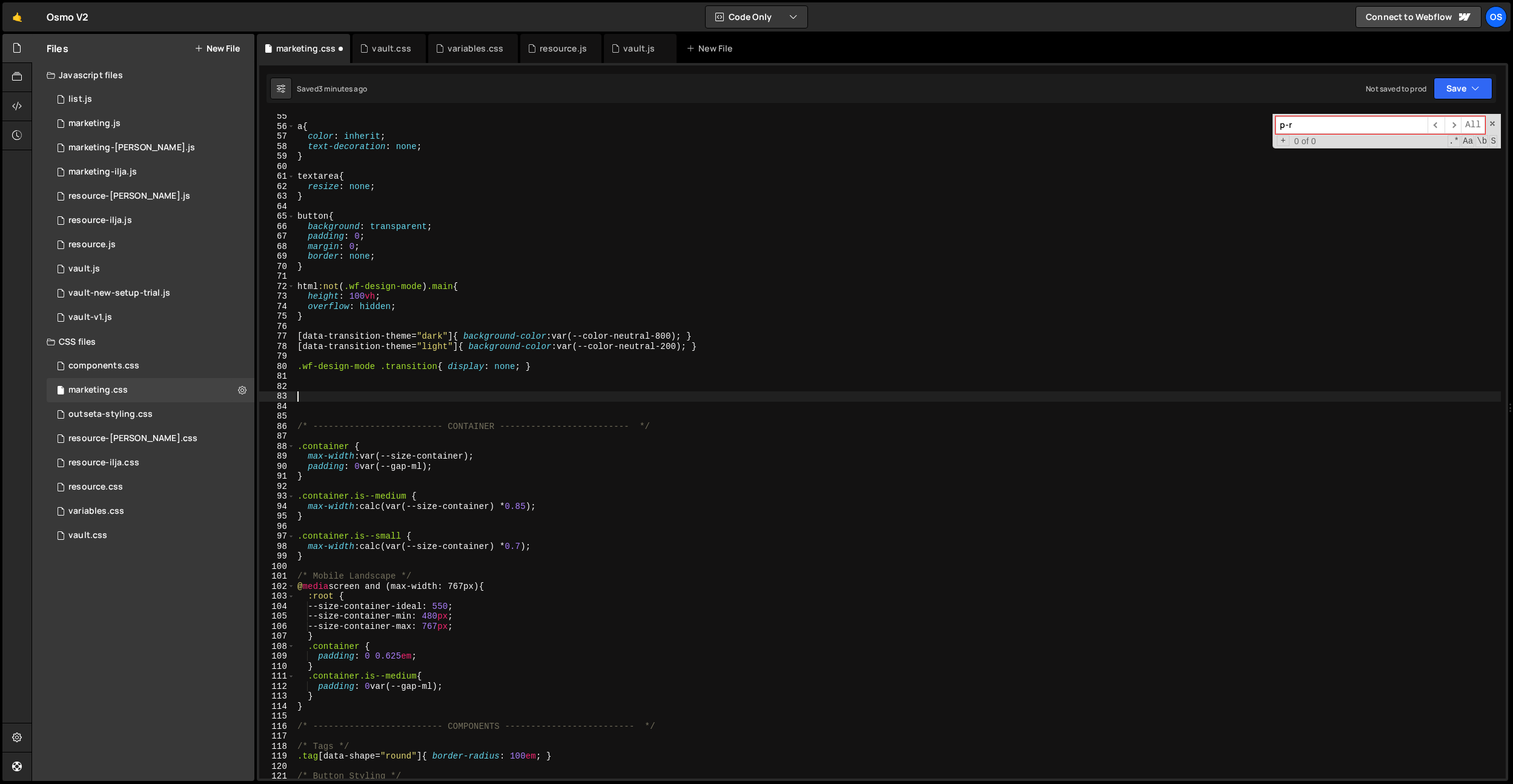
paste textarea "/* ------------------------- COMPONENTS ------------------------- */"
click at [487, 394] on div "a { color : inherit ; text-decoration : none ; } textarea { resize : none ; } b…" at bounding box center [898, 454] width 1206 height 685
click at [476, 422] on div "a { color : inherit ; text-decoration : none ; } textarea { resize : none ; } b…" at bounding box center [898, 454] width 1206 height 685
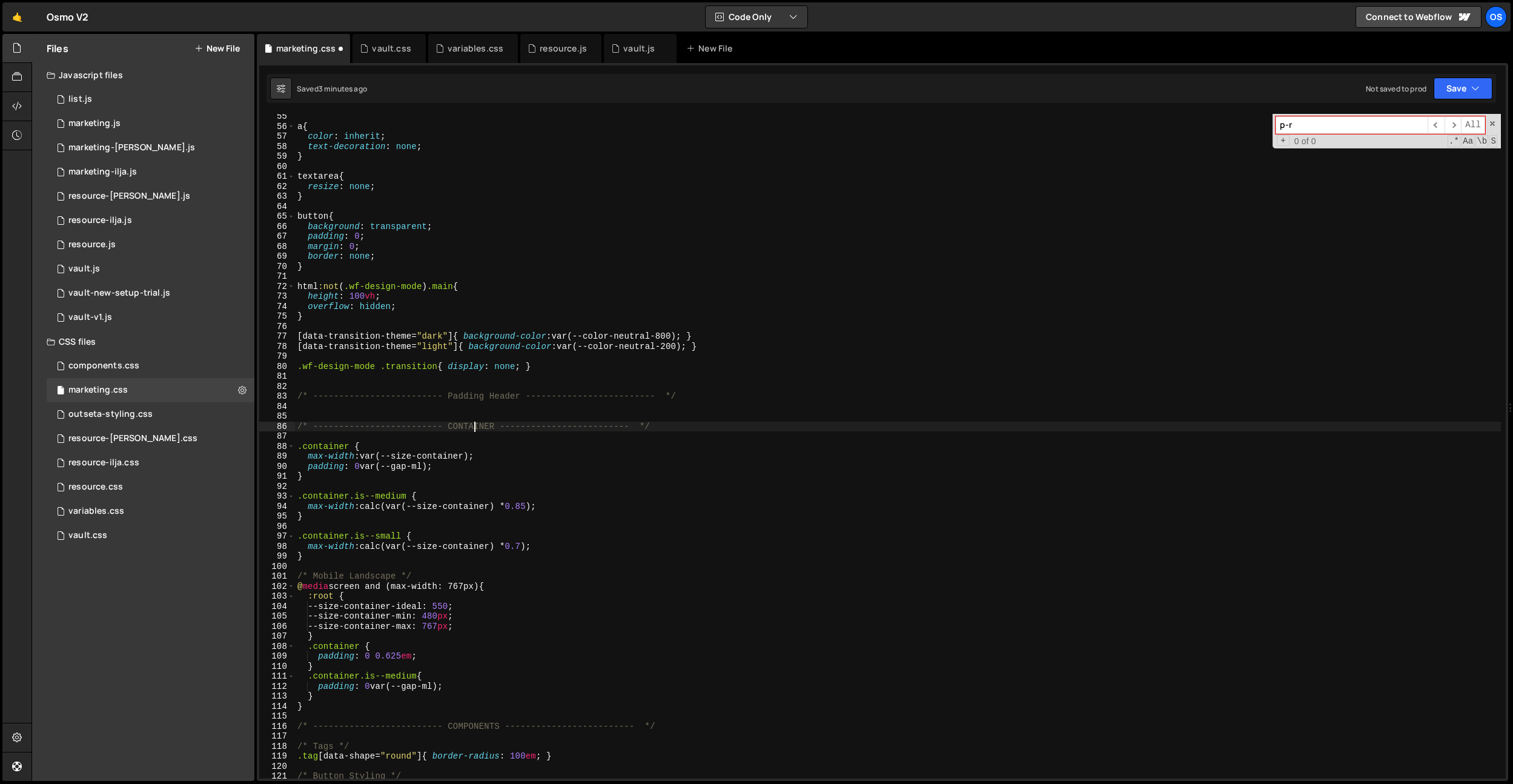
click at [476, 422] on div "a { color : inherit ; text-decoration : none ; } textarea { resize : none ; } b…" at bounding box center [898, 454] width 1206 height 685
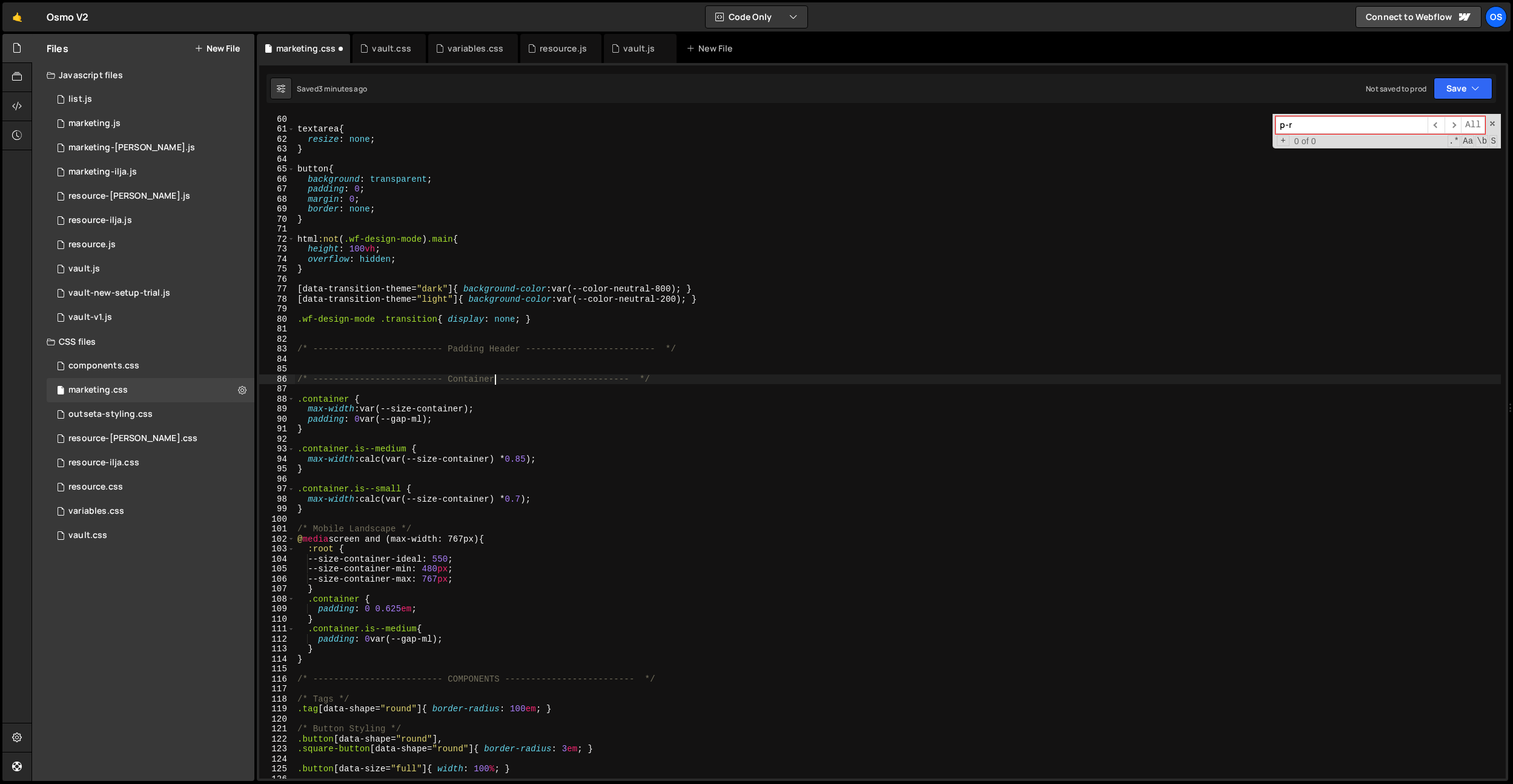
scroll to position [592, 0]
click at [487, 678] on div "textarea { resize : none ; } button { background : transparent ; padding : 0 ; …" at bounding box center [898, 455] width 1206 height 685
type textarea "/* ------------------------- Components ------------------------- */"
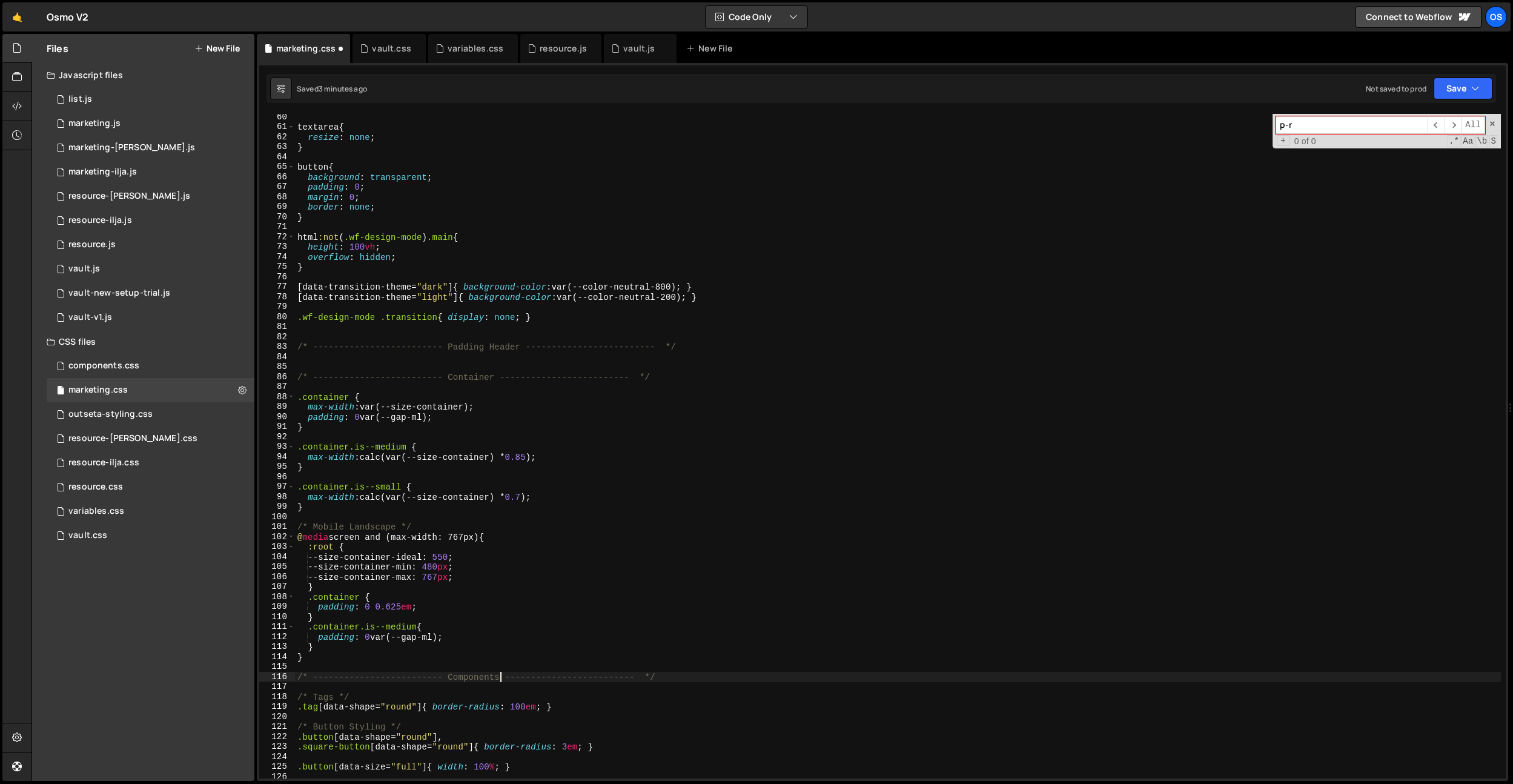
click at [572, 480] on div "textarea { resize : none ; } button { background : transparent ; padding : 0 ; …" at bounding box center [898, 455] width 1206 height 685
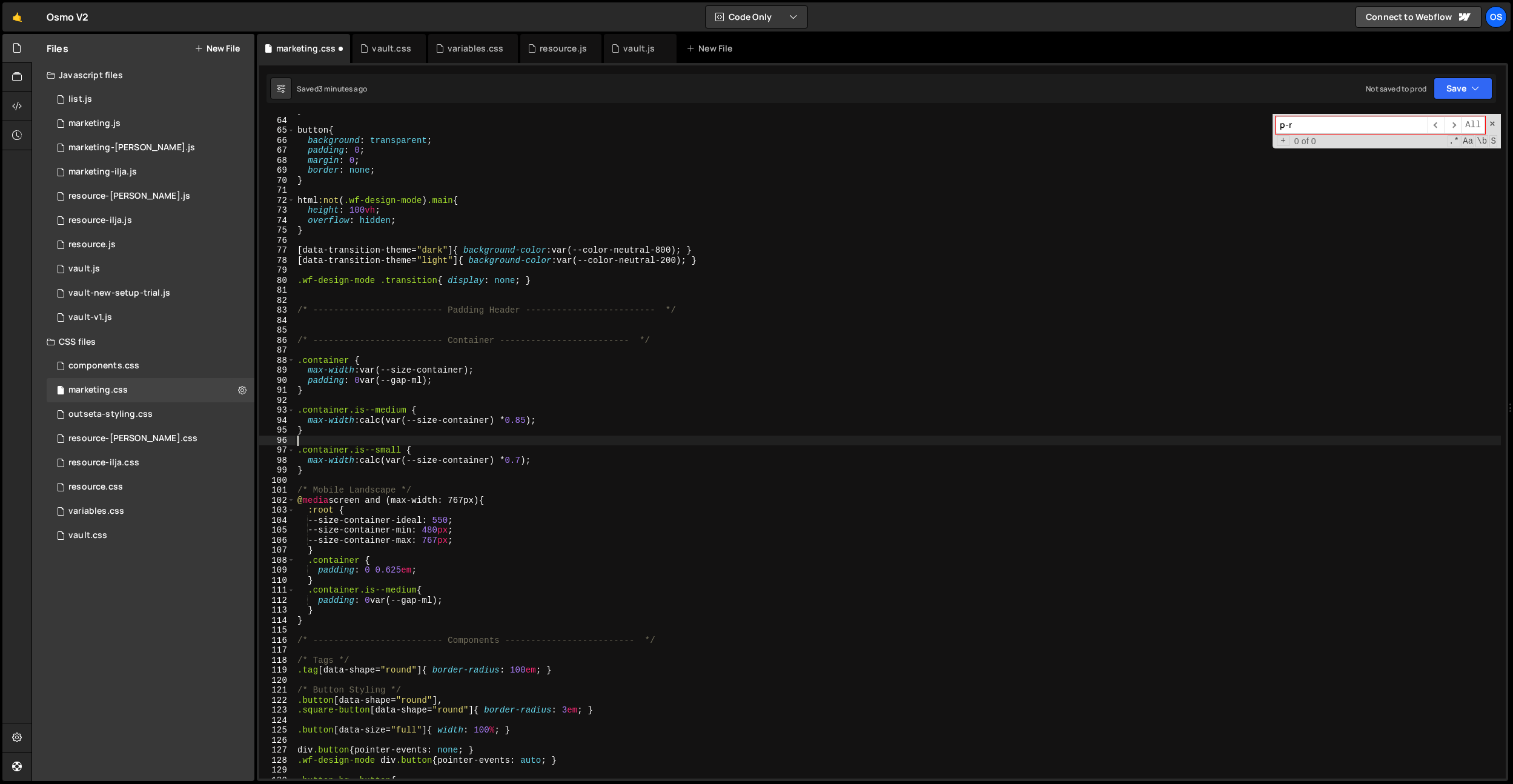
scroll to position [610, 0]
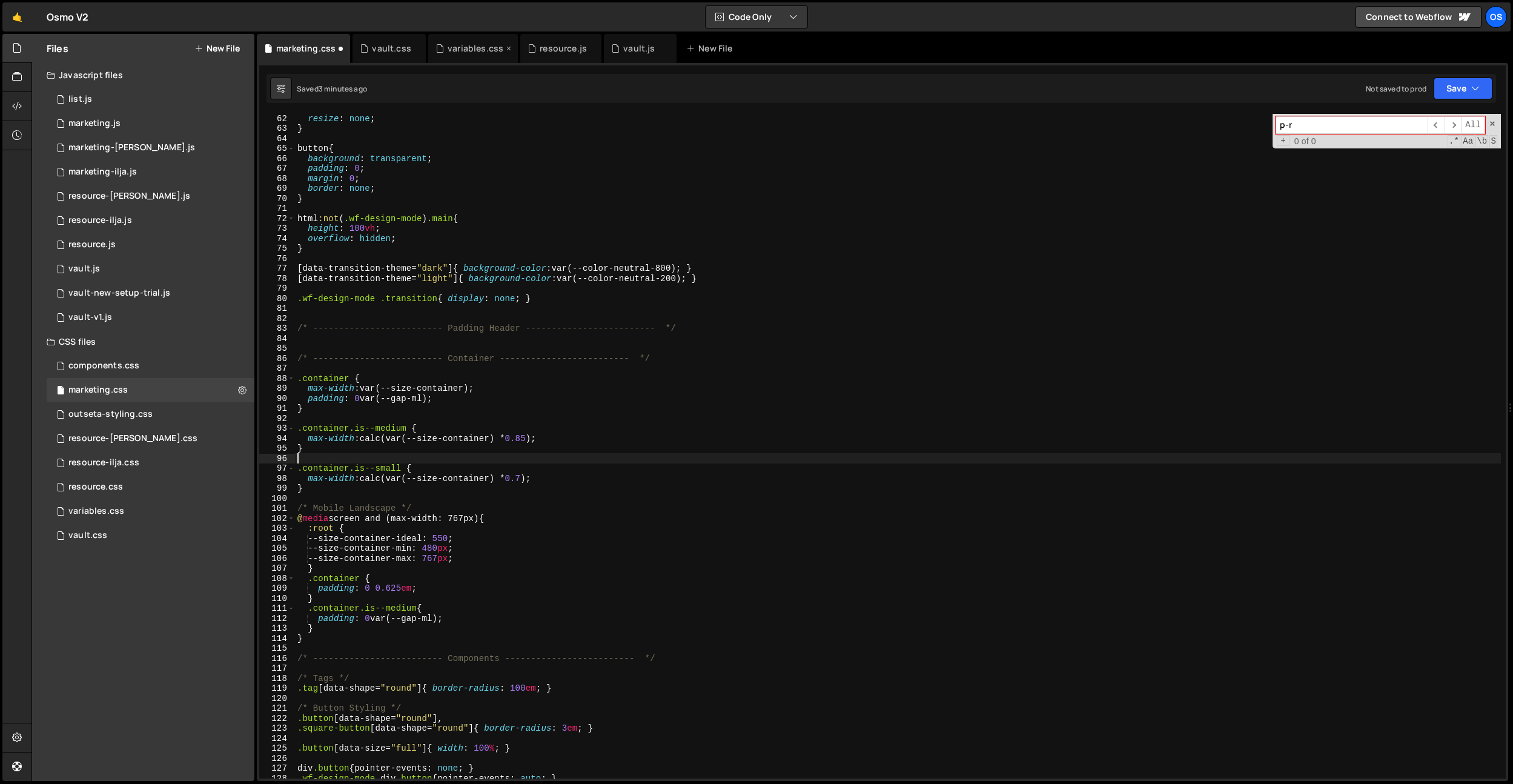
click at [459, 52] on div "variables.css" at bounding box center [475, 48] width 56 height 12
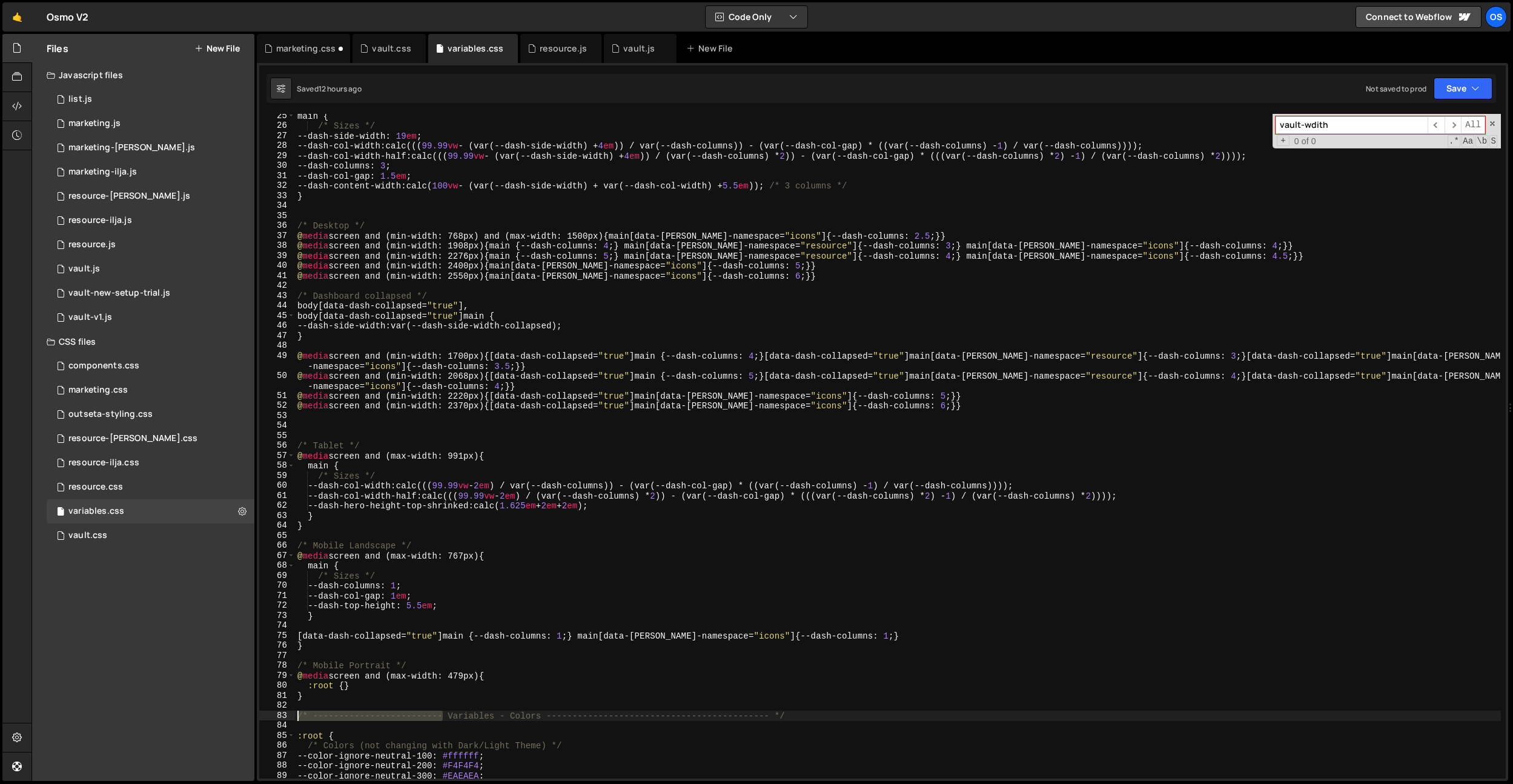
drag, startPoint x: 442, startPoint y: 716, endPoint x: 358, endPoint y: 108, distance: 613.8
click at [244, 710] on div "Files New File Javascript files 0 list.js 0 0 marketing.js 0 0 marketing-[PERSO…" at bounding box center [772, 408] width 1482 height 748
type textarea "/* ------------------------- Variables - Colors -------------------------------…"
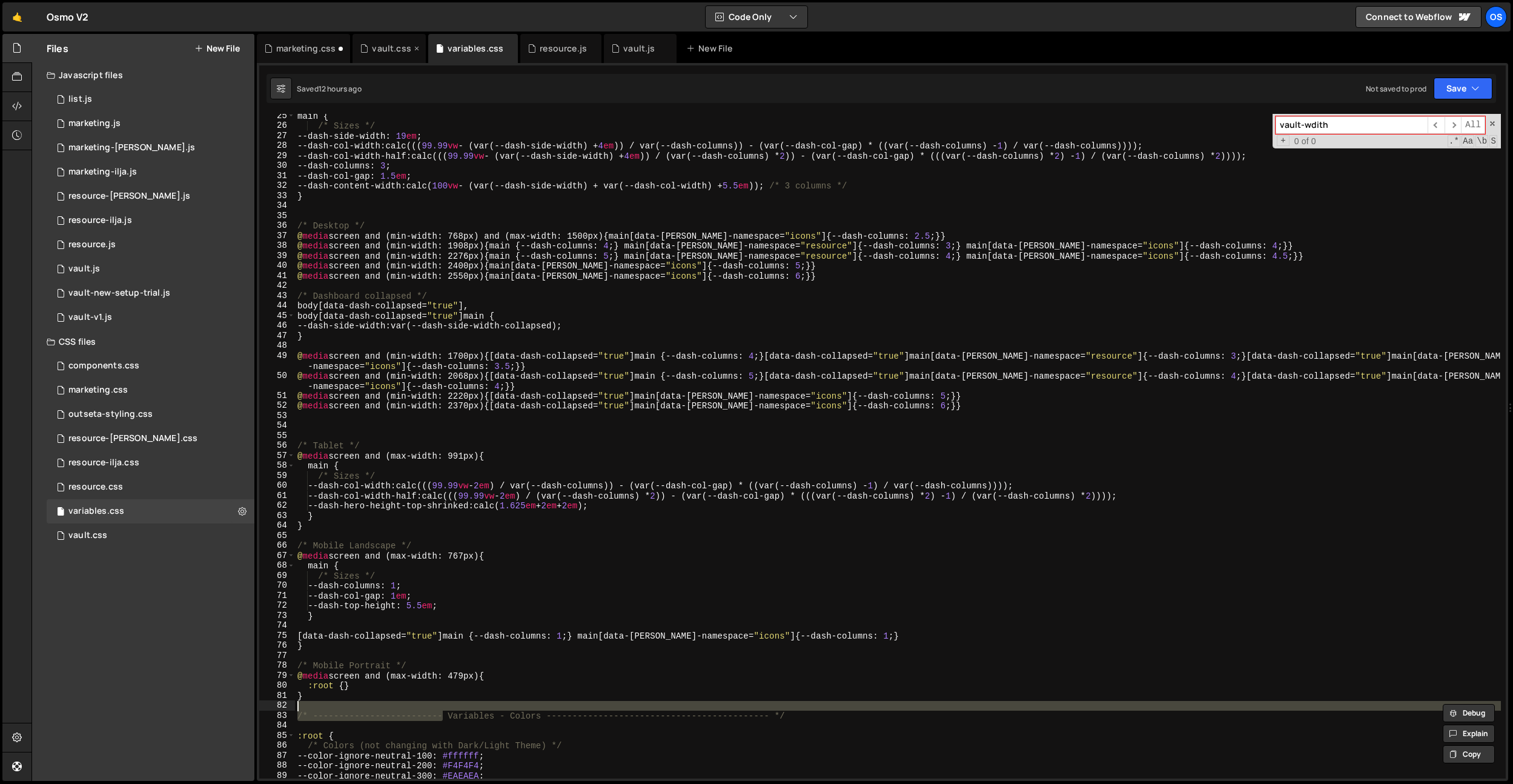
click at [392, 52] on div "vault.css" at bounding box center [391, 48] width 38 height 12
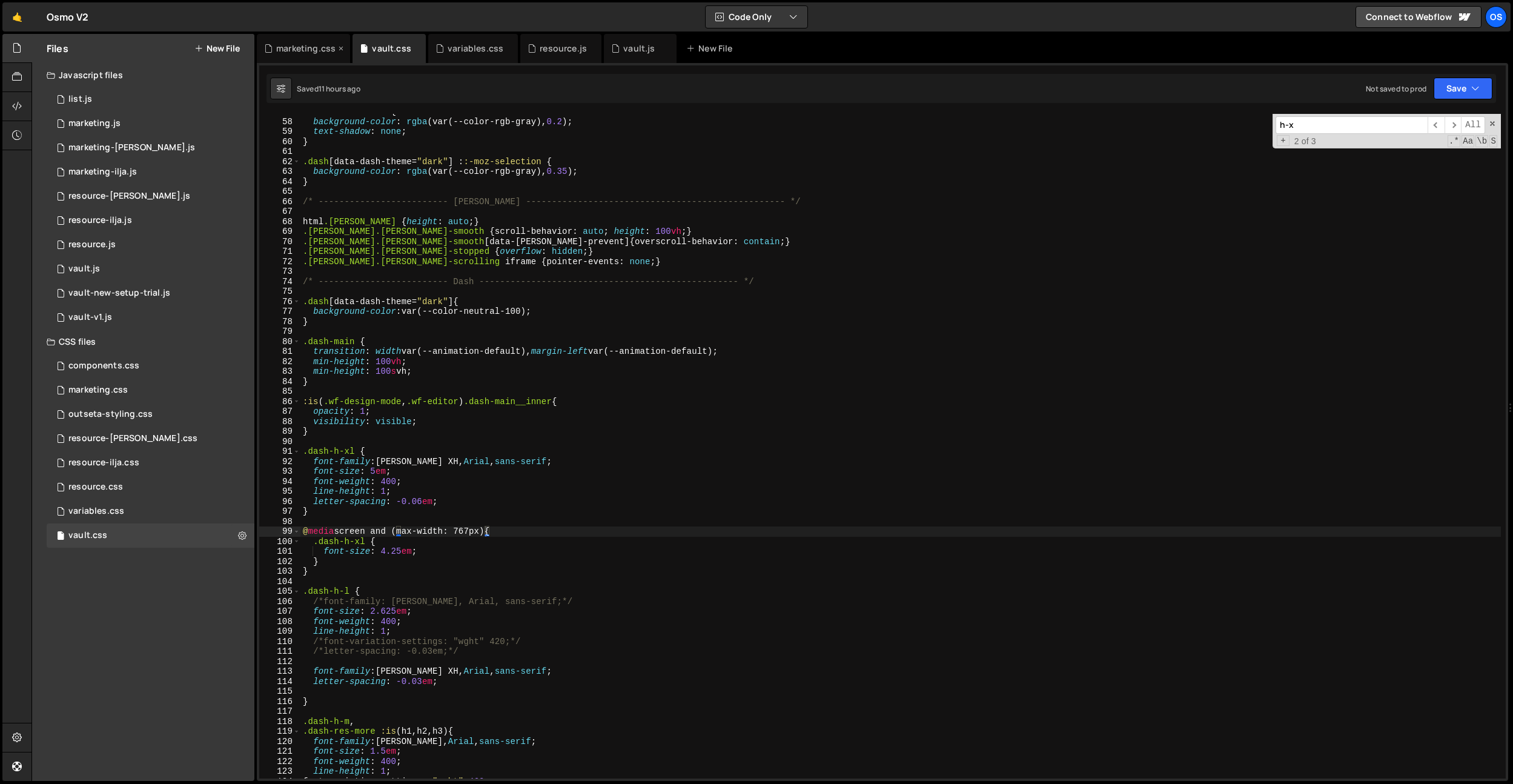
click at [315, 53] on div "marketing.css" at bounding box center [306, 48] width 59 height 12
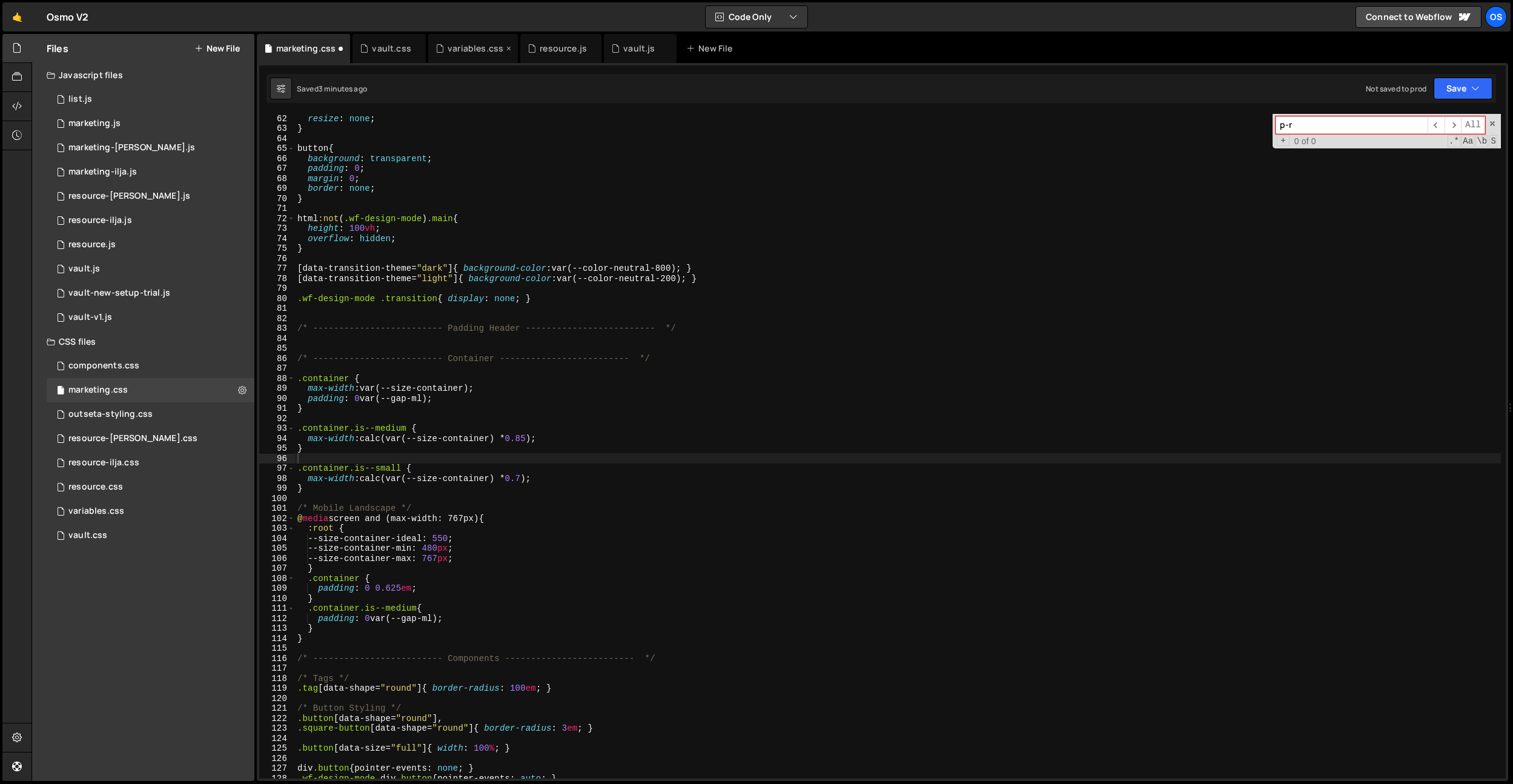
click at [482, 43] on div "variables.css" at bounding box center [475, 48] width 56 height 12
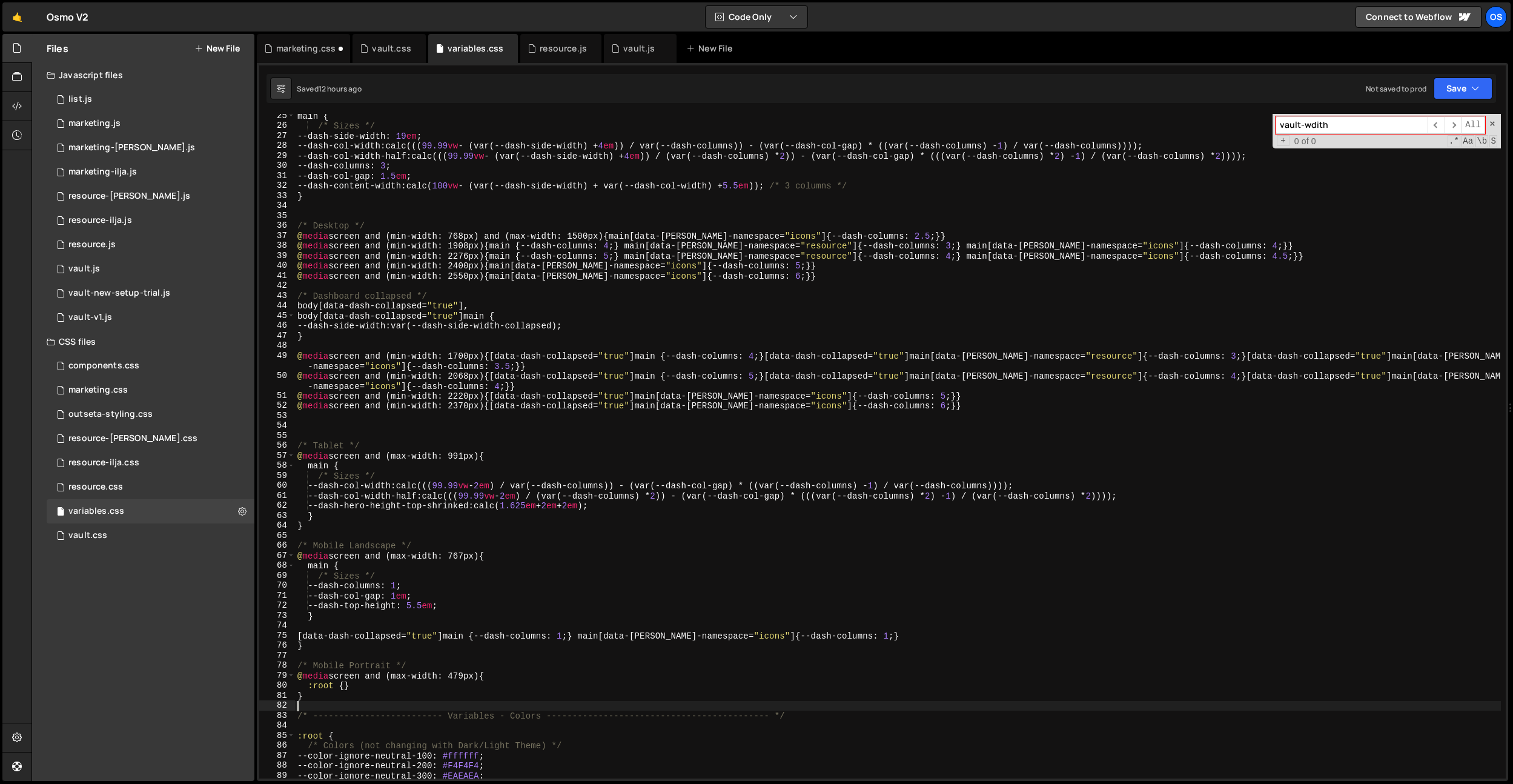
click at [465, 707] on div "main { /* Sizes */ --dash-side-width : 19 em ; --dash-col-width : calc((( 99.99…" at bounding box center [898, 453] width 1206 height 685
drag, startPoint x: 443, startPoint y: 719, endPoint x: 460, endPoint y: 717, distance: 17.1
click at [413, 719] on div "main { /* Sizes */ --dash-side-width : 19 em ; --dash-col-width : calc((( 99.99…" at bounding box center [898, 453] width 1206 height 685
type textarea "/* ------------------------- Variables - Colors -------------------------------…"
click at [527, 726] on div "main { /* Sizes */ --dash-side-width : 19 em ; --dash-col-width : calc((( 99.99…" at bounding box center [898, 453] width 1206 height 685
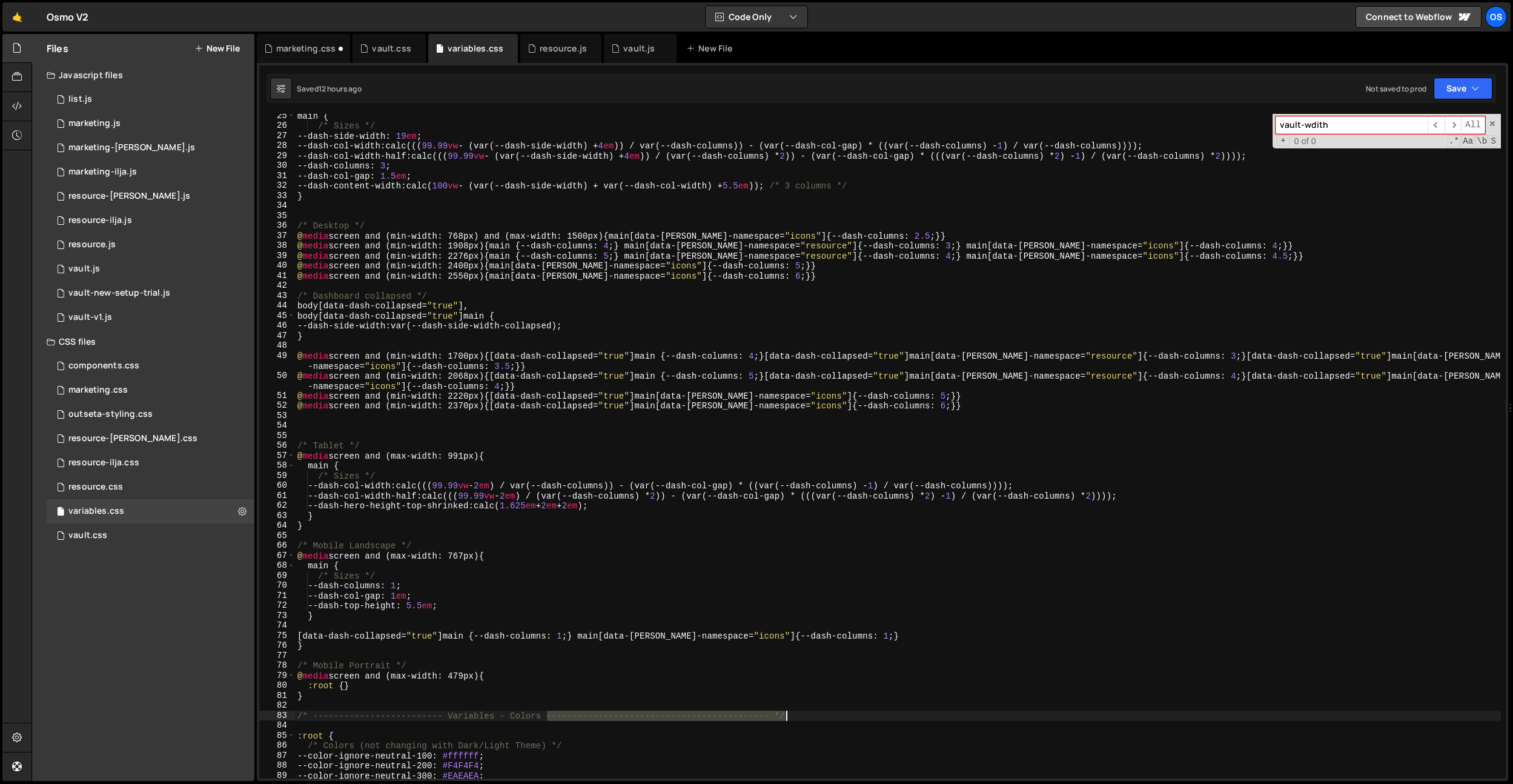
drag, startPoint x: 549, startPoint y: 719, endPoint x: 823, endPoint y: 718, distance: 274.0
click at [823, 718] on div "main { /* Sizes */ --dash-side-width : 19 em ; --dash-col-width : calc((( 99.99…" at bounding box center [898, 453] width 1206 height 685
type textarea "/* ------------------------- Variables - Colors -------------------------------…"
click at [302, 51] on div "marketing.css" at bounding box center [306, 48] width 59 height 12
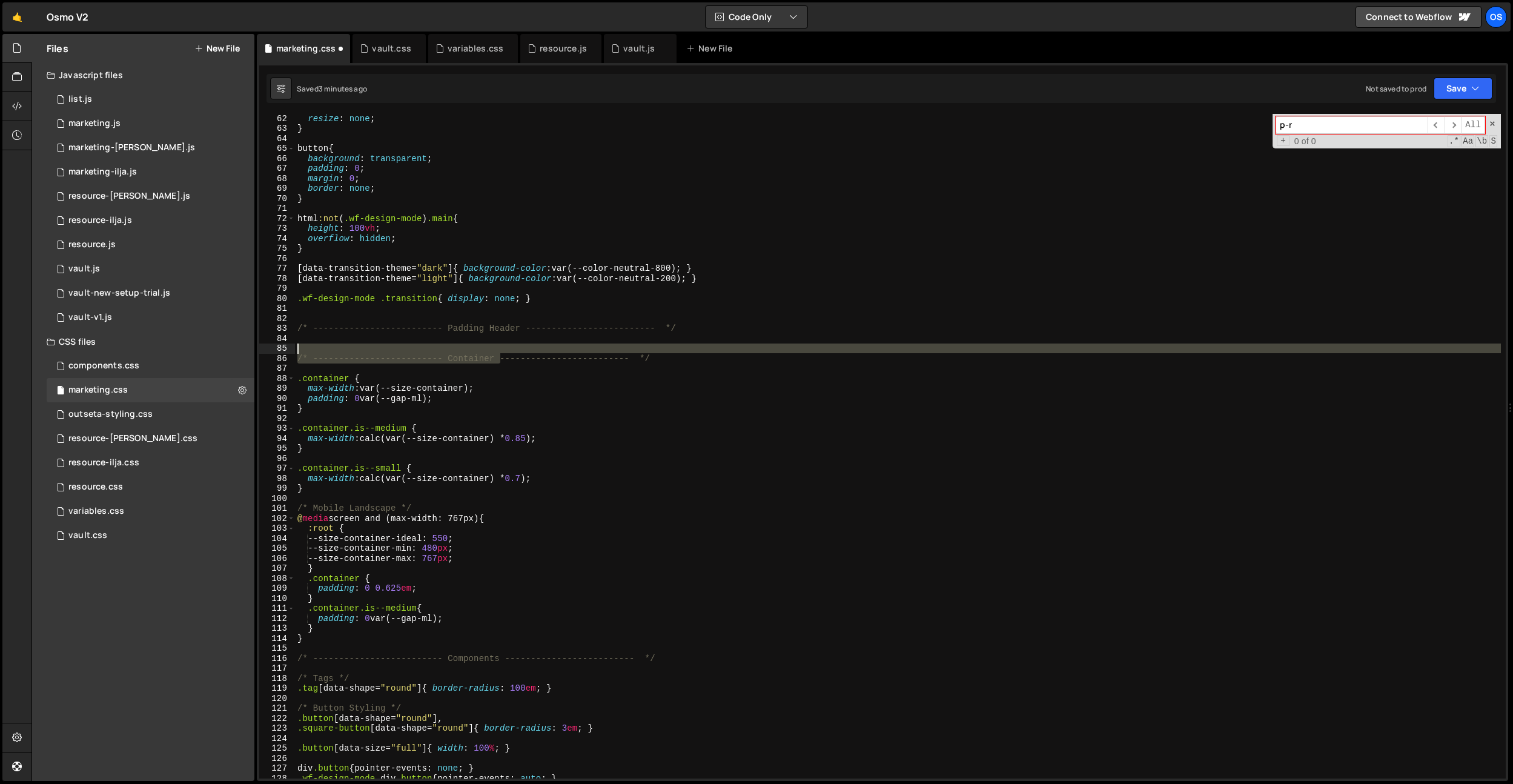
drag, startPoint x: 502, startPoint y: 358, endPoint x: 722, endPoint y: 352, distance: 220.1
click at [735, 358] on div "resize : none ; } button { background : transparent ; padding : 0 ; margin : 0 …" at bounding box center [898, 455] width 1206 height 685
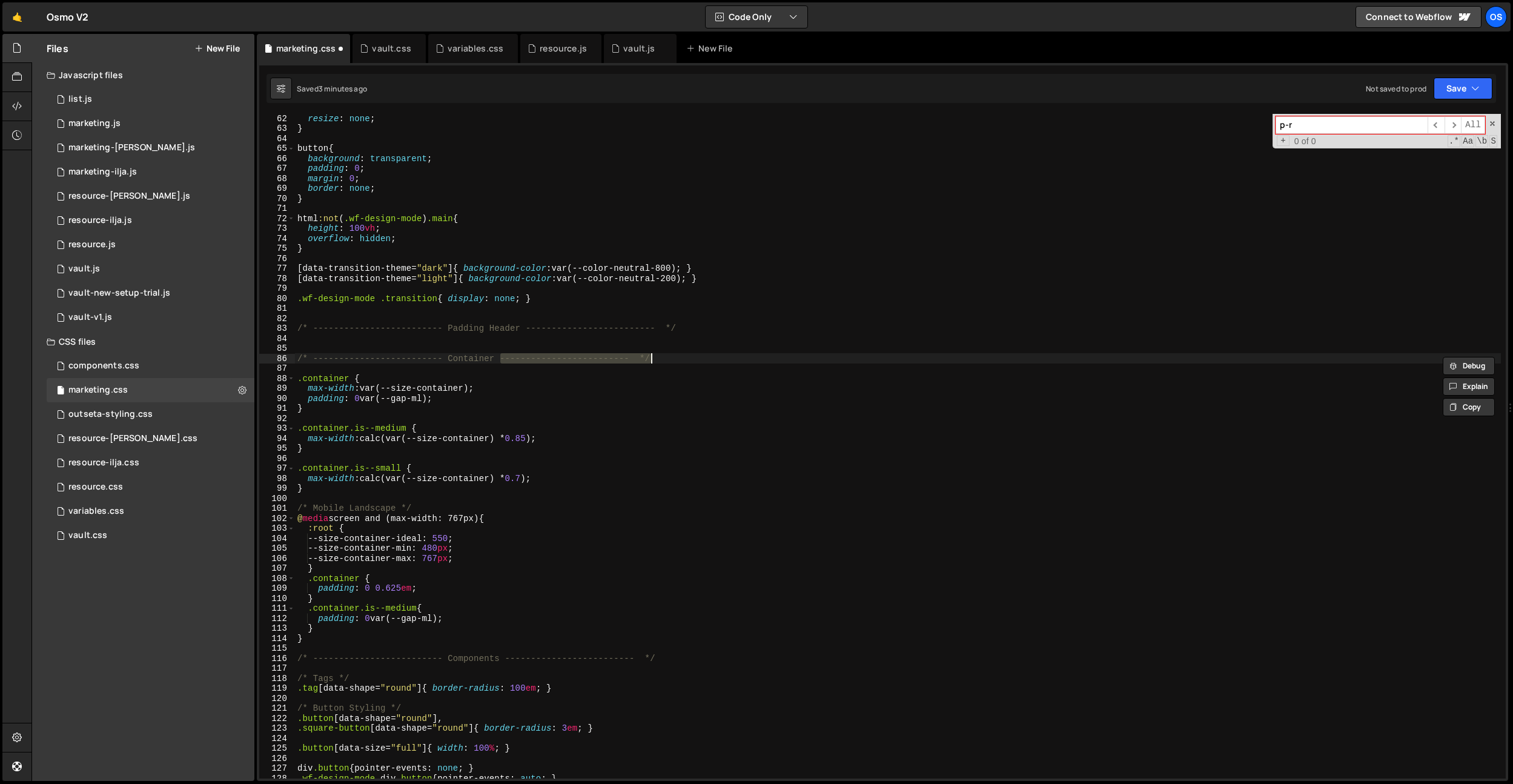
paste textarea "------------------"
drag, startPoint x: 687, startPoint y: 324, endPoint x: 527, endPoint y: 329, distance: 160.1
click at [527, 329] on div "resize : none ; } button { background : transparent ; padding : 0 ; margin : 0 …" at bounding box center [898, 455] width 1206 height 685
paste textarea "------------------"
drag, startPoint x: 662, startPoint y: 657, endPoint x: 644, endPoint y: 587, distance: 72.3
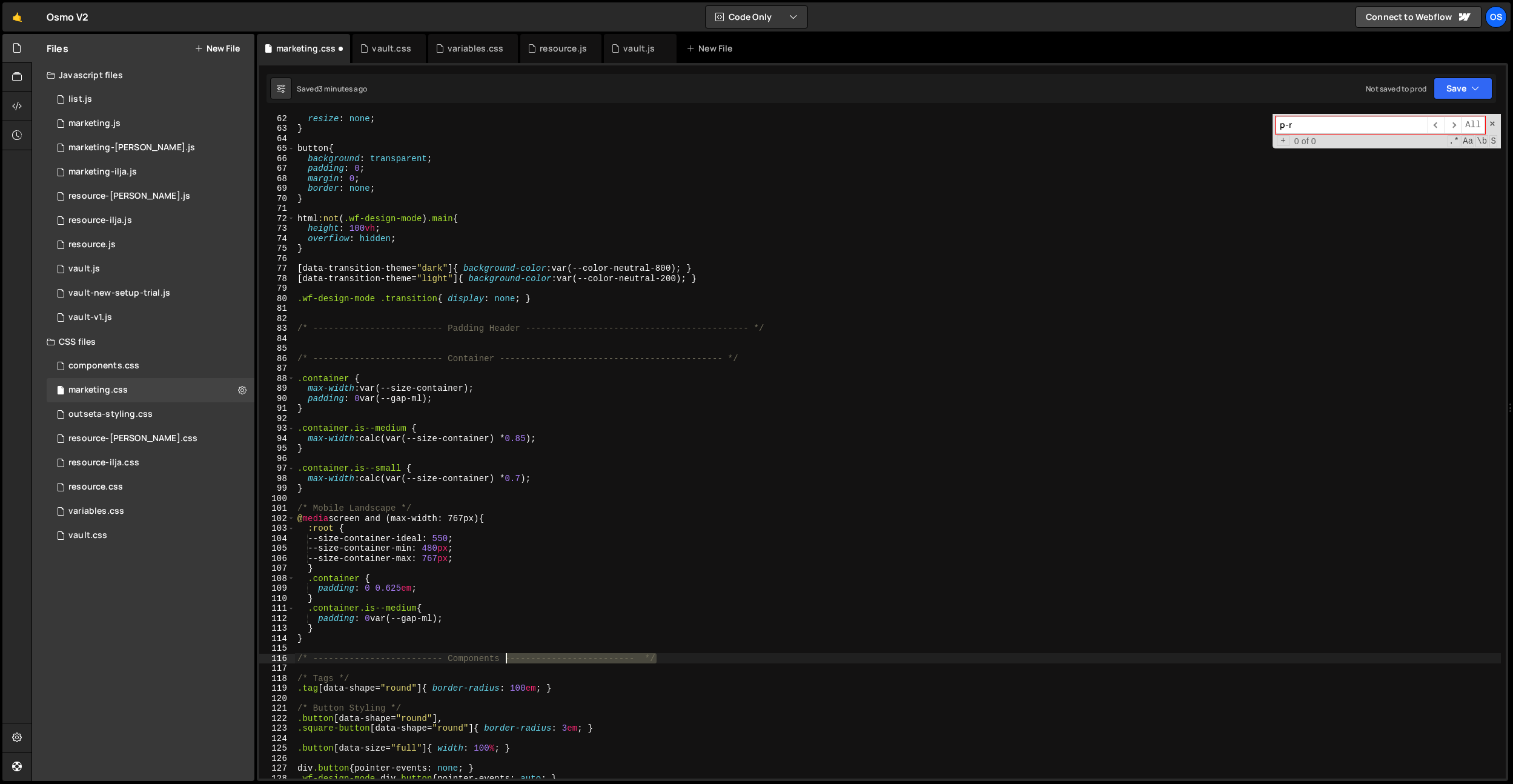
click at [506, 657] on div "resize : none ; } button { background : transparent ; padding : 0 ; margin : 0 …" at bounding box center [898, 455] width 1206 height 685
paste textarea "------------------"
click at [728, 516] on div "resize : none ; } button { background : transparent ; padding : 0 ; margin : 0 …" at bounding box center [898, 455] width 1206 height 685
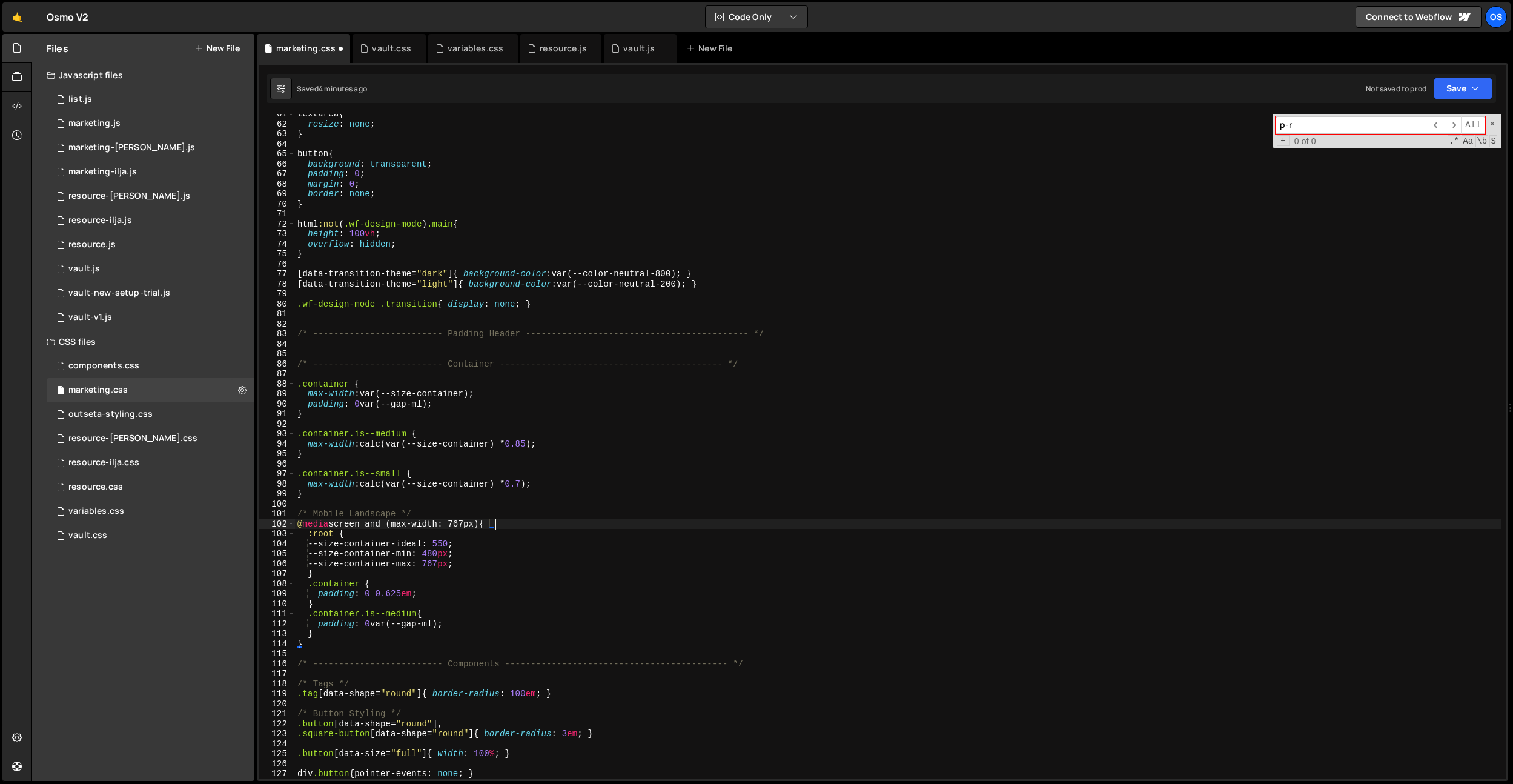
click at [445, 384] on div "textarea { resize : none ; } button { background : transparent ; padding : 0 ; …" at bounding box center [898, 451] width 1206 height 685
type textarea ".container {"
click at [495, 351] on div "textarea { resize : none ; } button { background : transparent ; padding : 0 ; …" at bounding box center [898, 451] width 1206 height 685
click at [496, 346] on div "textarea { resize : none ; } button { background : transparent ; padding : 0 ; …" at bounding box center [898, 451] width 1206 height 685
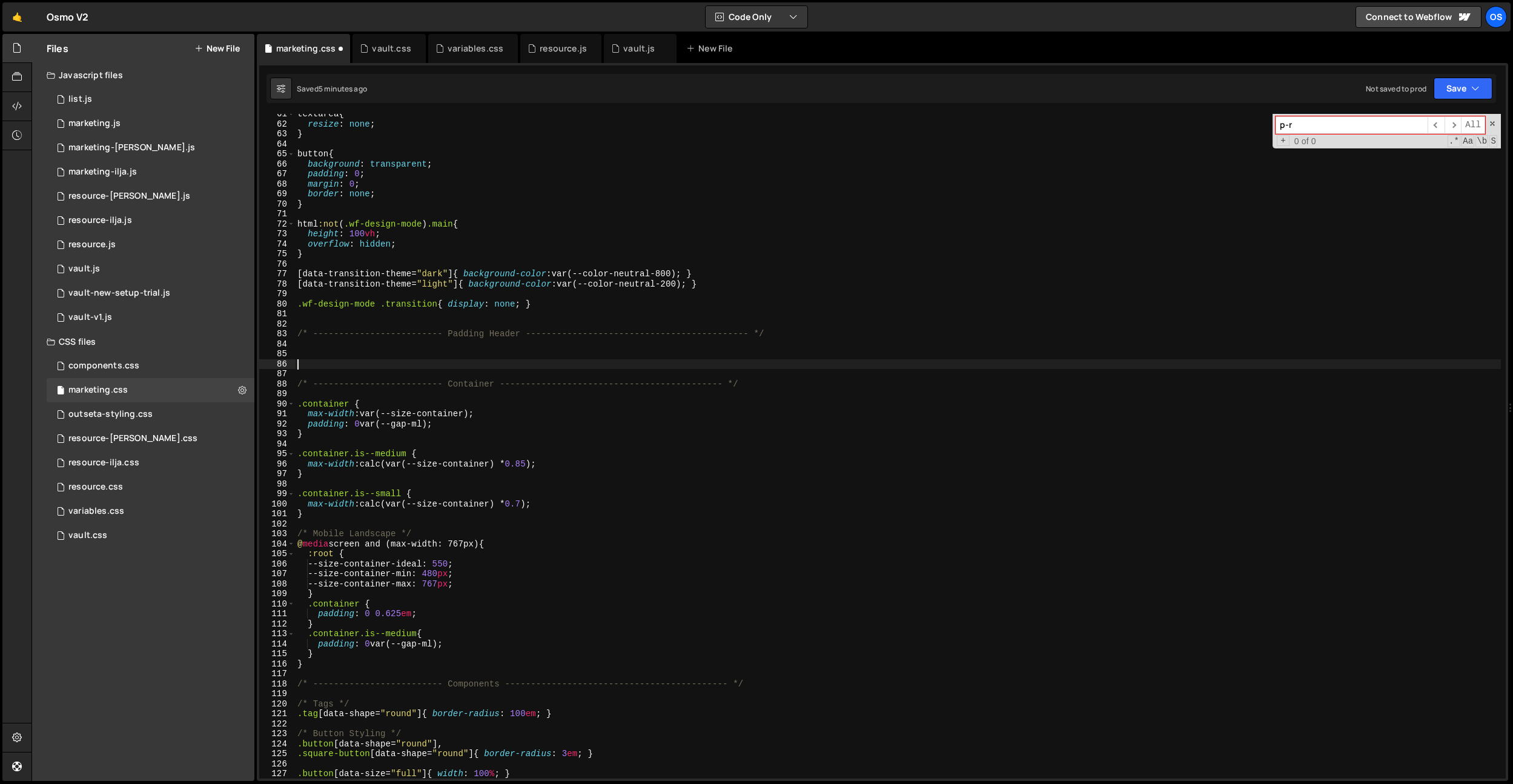
click at [660, 355] on div "textarea { resize : none ; } button { background : transparent ; padding : 0 ; …" at bounding box center [898, 451] width 1206 height 685
paste input "home-hero-section"
paste input "data-wf--padding-header--variant"
type input "home-hero-section[data-wf--padding-header--variant"
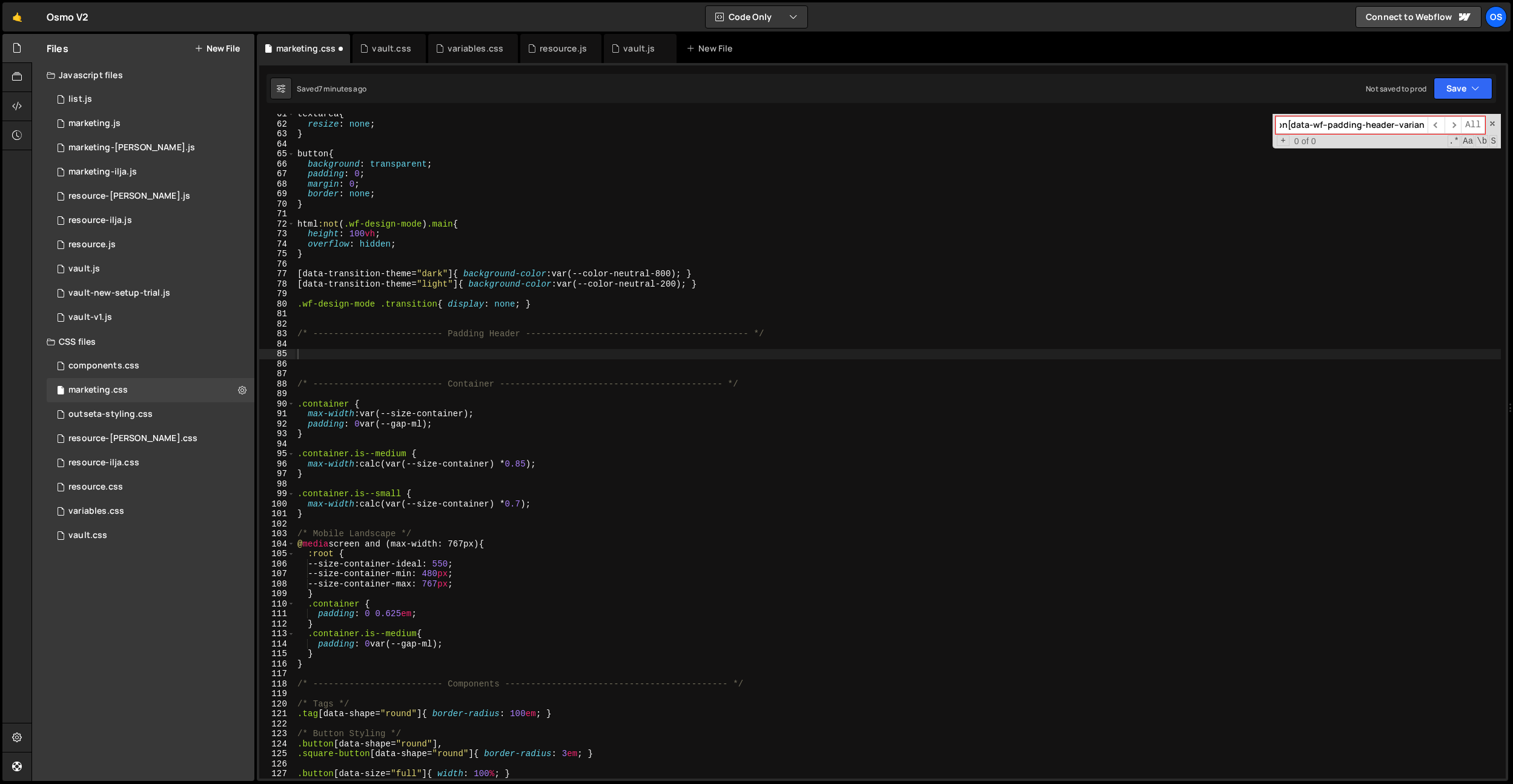
click at [351, 358] on div "textarea { resize : none ; } button { background : transparent ; padding : 0 ; …" at bounding box center [898, 451] width 1206 height 685
paste textarea "data-wf--padding-header--variant]"
type textarea "[data-wf--padding-header--variant="nav"] {}"
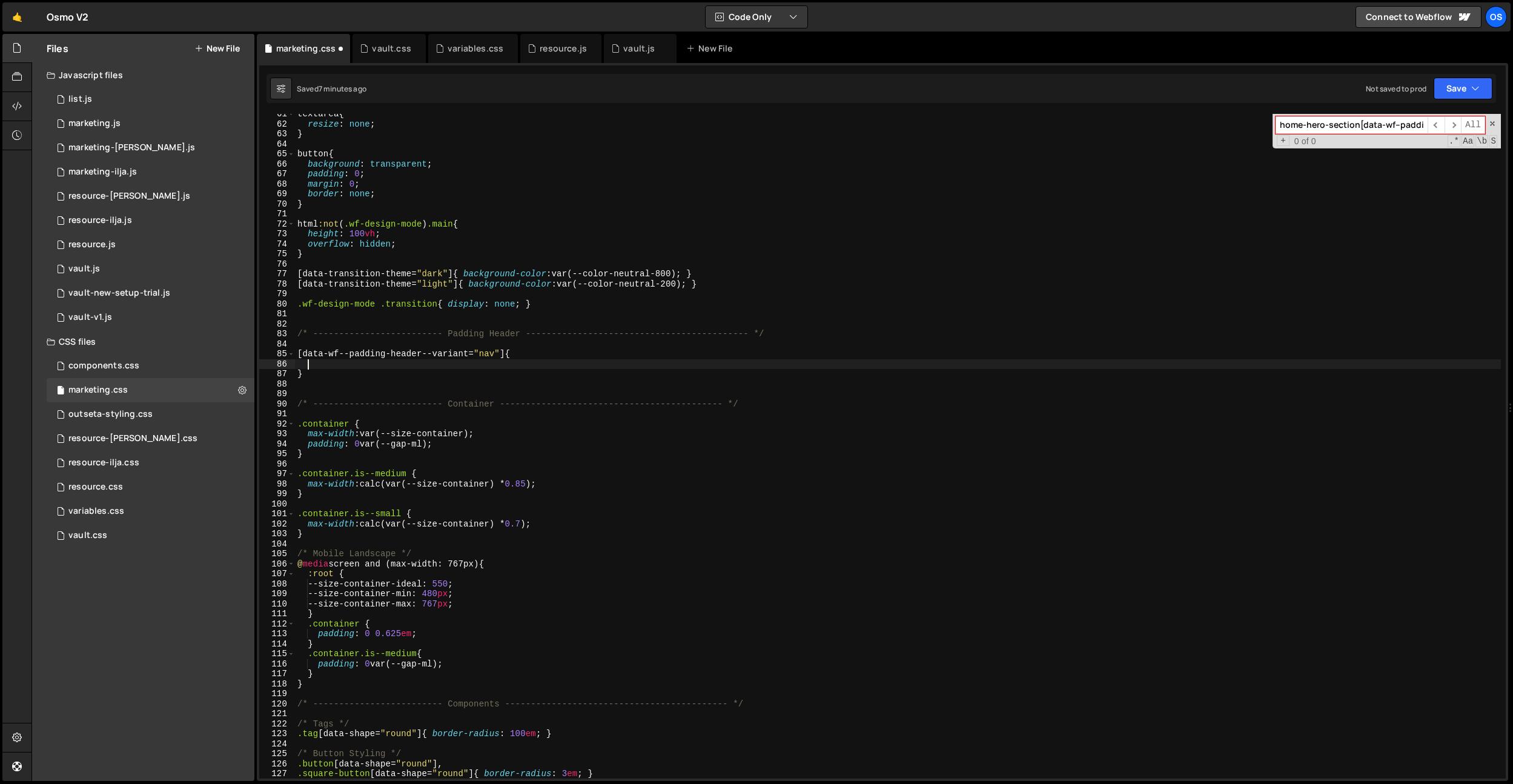
scroll to position [0, 1]
type textarea "p"
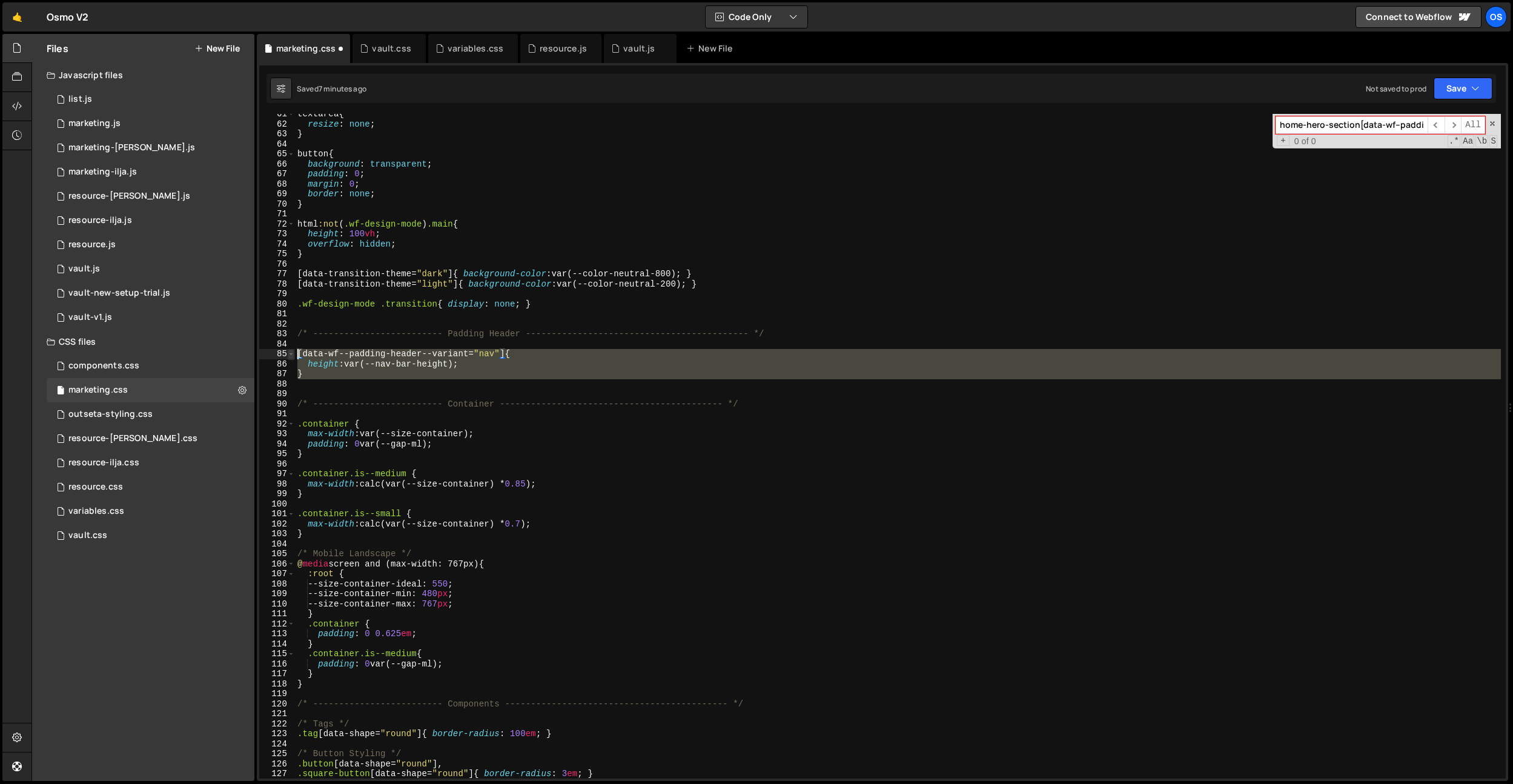
drag, startPoint x: 321, startPoint y: 384, endPoint x: 291, endPoint y: 357, distance: 40.4
click at [291, 357] on div "height: var(--nav-bar-height); 61 62 63 64 65 66 67 68 69 70 71 72 73 74 75 76 …" at bounding box center [882, 446] width 1247 height 664
type textarea "[data-wf--padding-header--variant="nav"] { height: var(--nav-bar-height);"
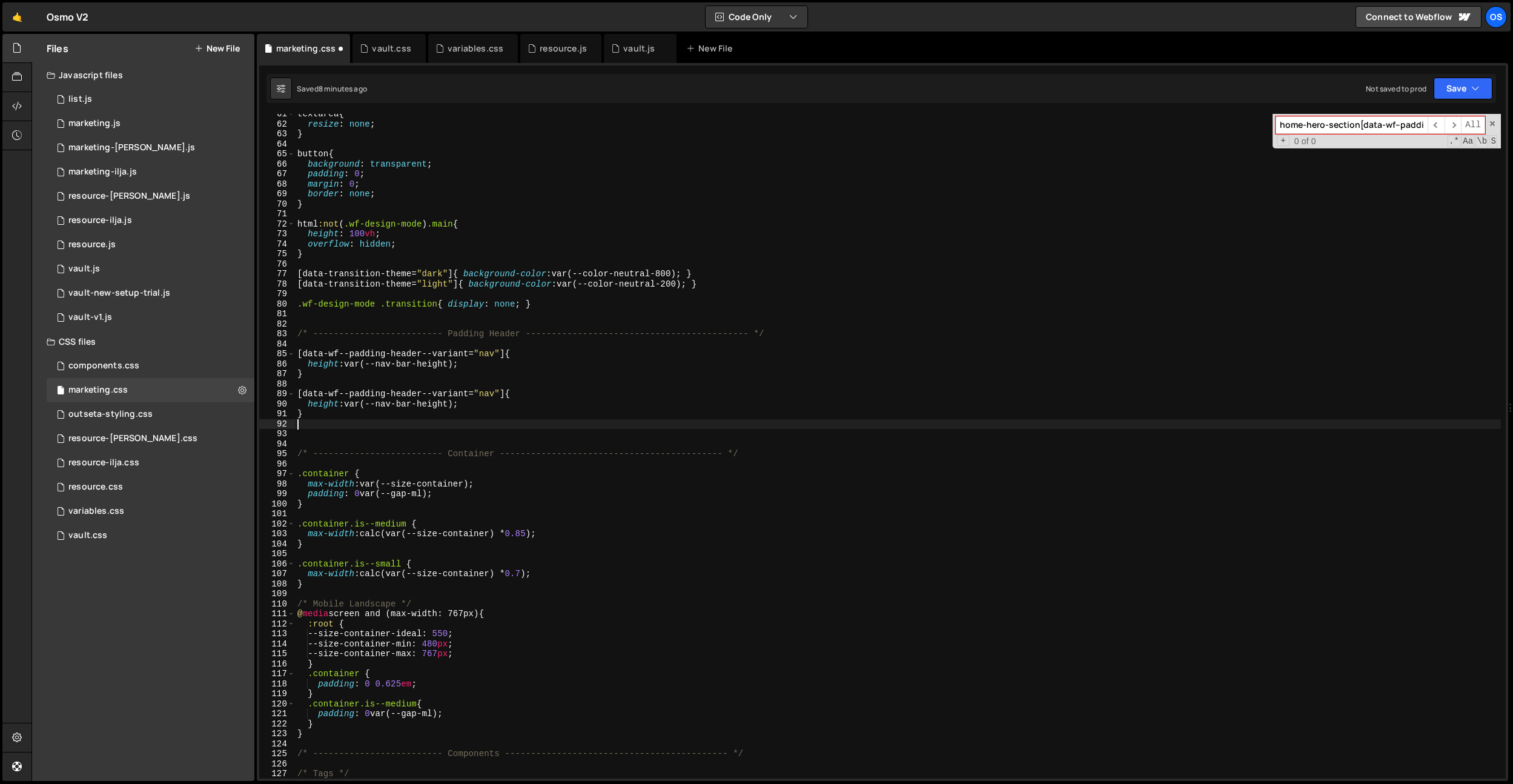
click at [493, 394] on div "textarea { resize : none ; } button { background : transparent ; padding : 0 ; …" at bounding box center [898, 451] width 1206 height 685
click at [350, 407] on div "textarea { resize : none ; } button { background : transparent ; padding : 0 ; …" at bounding box center [898, 451] width 1206 height 685
drag, startPoint x: 485, startPoint y: 405, endPoint x: 495, endPoint y: 479, distance: 74.7
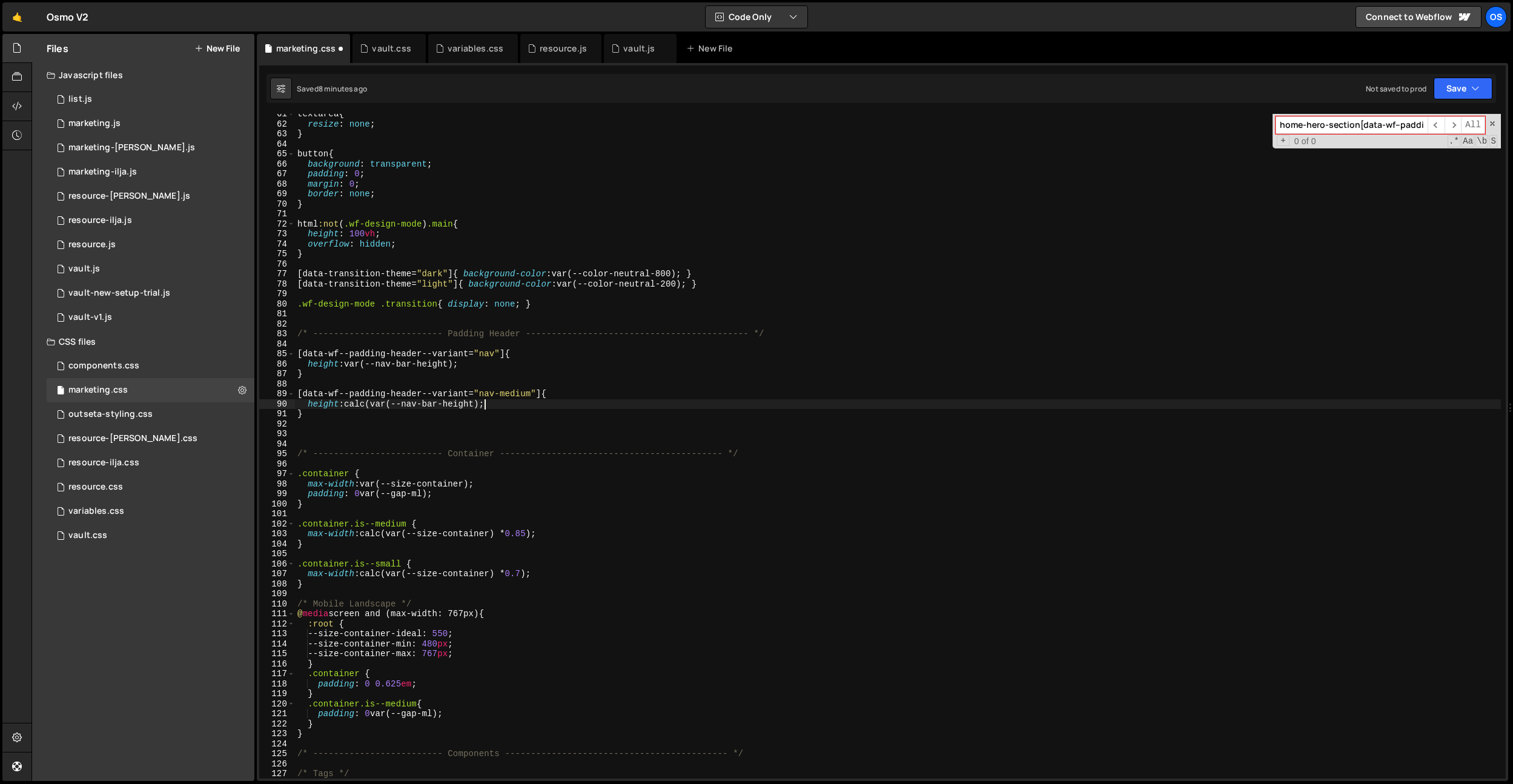
click at [485, 405] on div "textarea { resize : none ; } button { background : transparent ; padding : 0 ; …" at bounding box center [898, 451] width 1206 height 685
click at [535, 406] on div "textarea { resize : none ; } button { background : transparent ; padding : 0 ; …" at bounding box center [898, 451] width 1206 height 685
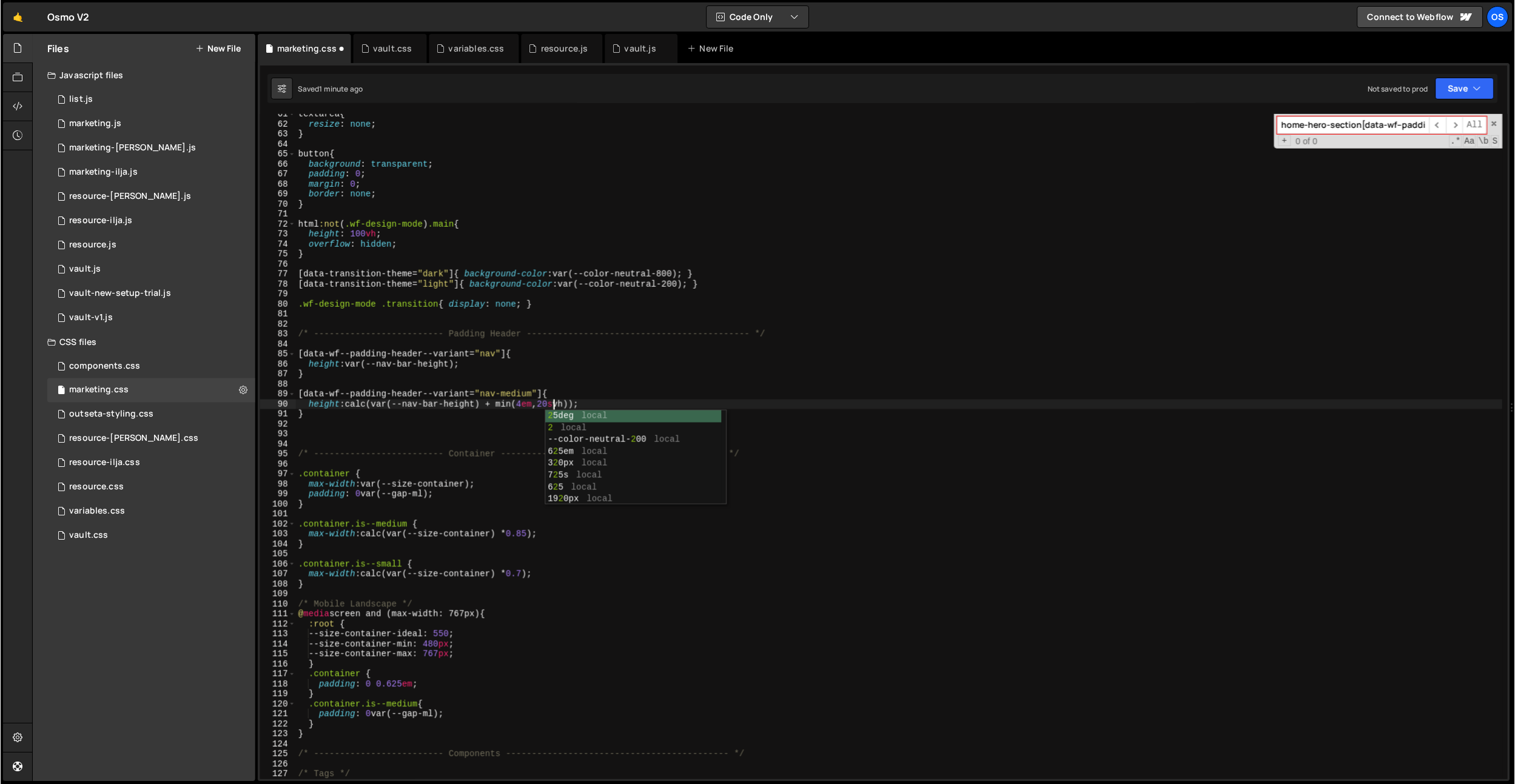
scroll to position [0, 17]
click at [530, 404] on div "textarea { resize : none ; } button { background : transparent ; padding : 0 ; …" at bounding box center [899, 451] width 1208 height 685
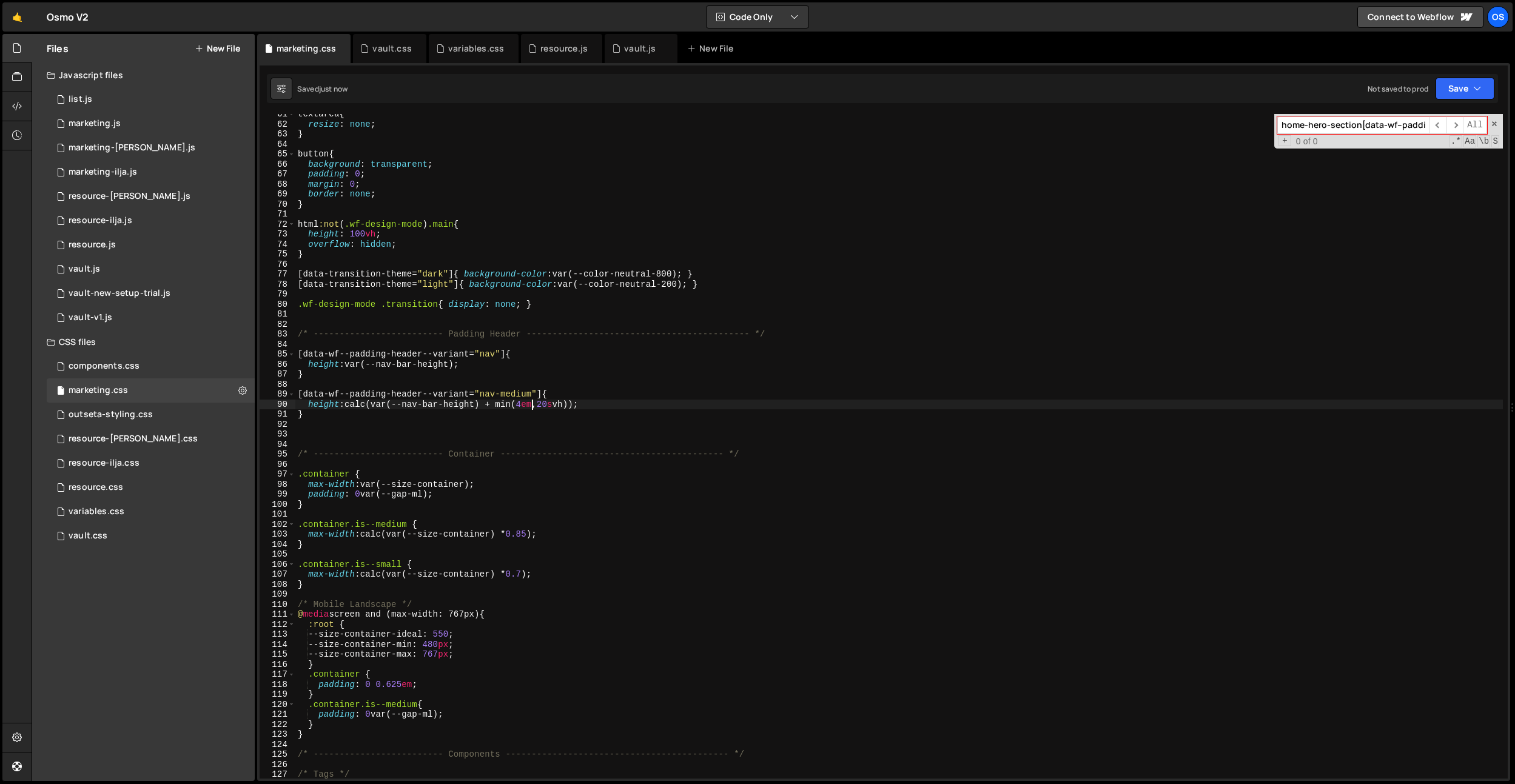
click at [503, 405] on div "textarea { resize : none ; } button { background : transparent ; padding : 0 ; …" at bounding box center [899, 451] width 1208 height 685
click at [553, 399] on div "textarea { resize : none ; } button { background : transparent ; padding : 0 ; …" at bounding box center [899, 452] width 1208 height 685
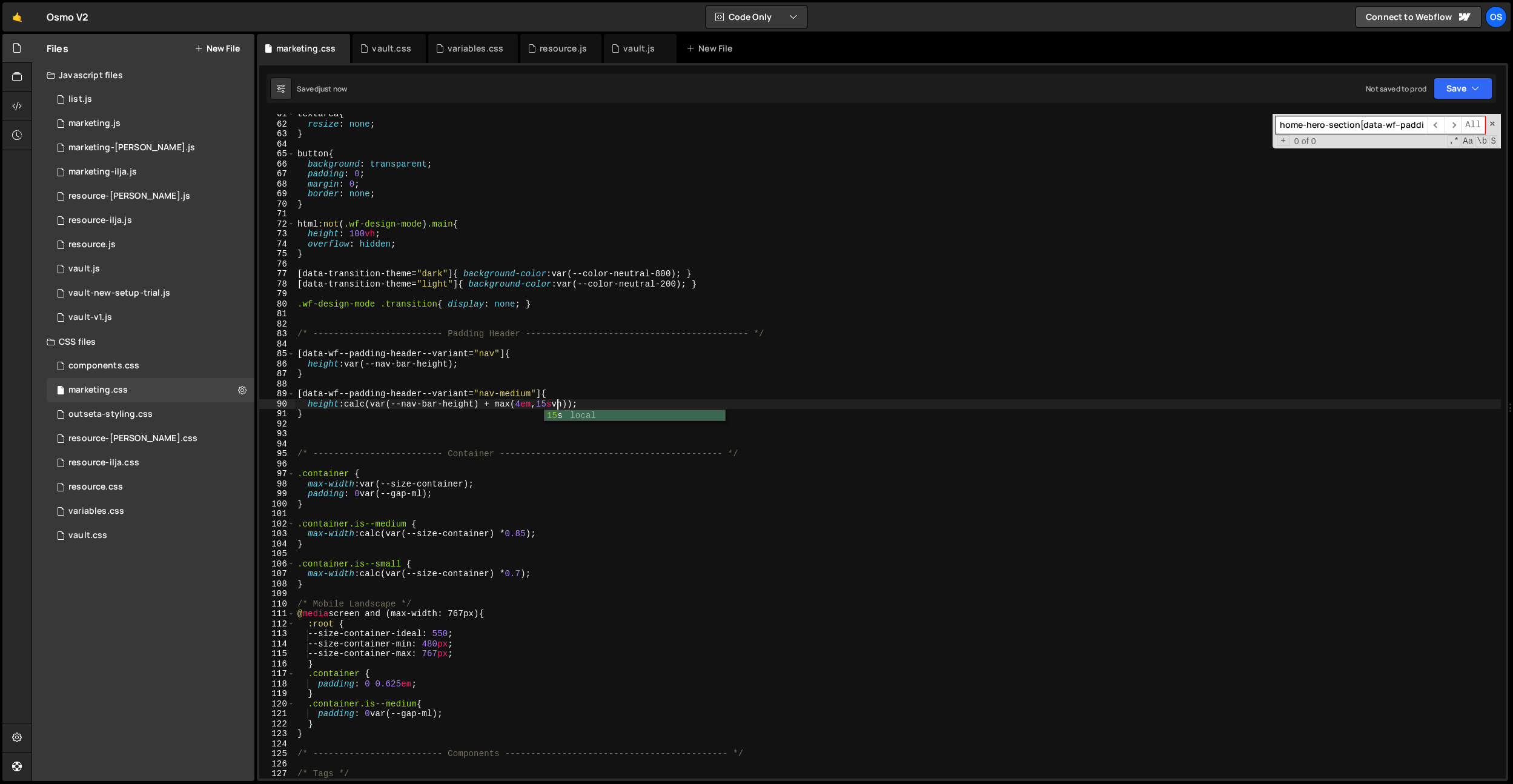
click at [653, 276] on div "textarea { resize : none ; } button { background : transparent ; padding : 0 ; …" at bounding box center [898, 451] width 1206 height 685
click at [586, 389] on div "textarea { resize : none ; } button { background : transparent ; padding : 0 ; …" at bounding box center [898, 451] width 1206 height 685
click at [556, 403] on div "textarea { resize : none ; } button { background : transparent ; padding : 0 ; …" at bounding box center [898, 451] width 1206 height 685
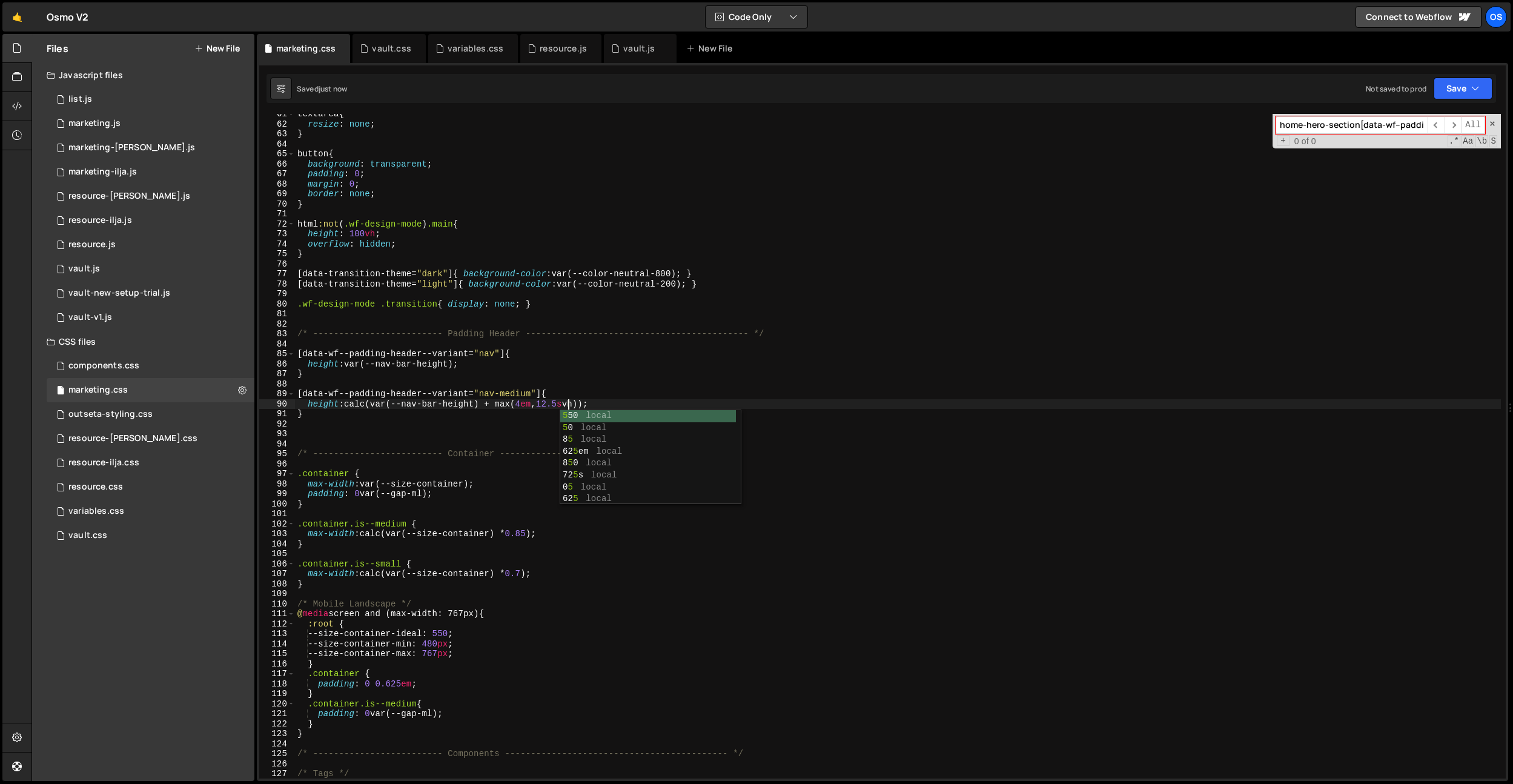
type textarea "height: calc(var(--nav-bar-height) + max(4em, 12.5svh));"
